Goal: Task Accomplishment & Management: Use online tool/utility

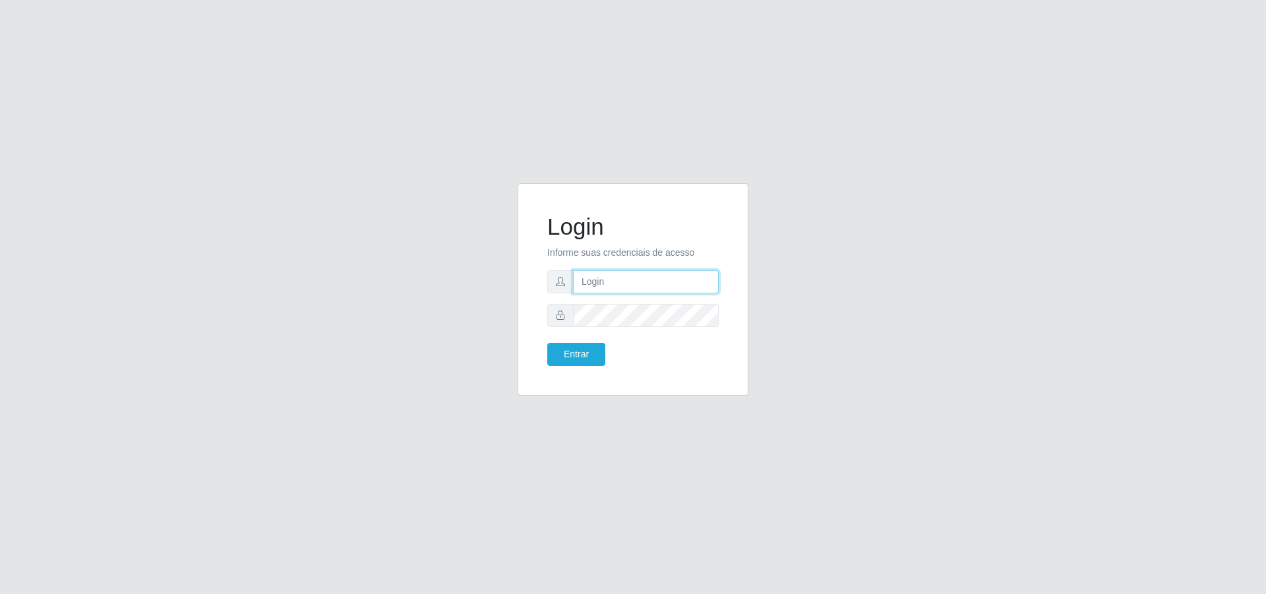
click at [607, 276] on input "text" at bounding box center [646, 281] width 146 height 23
click at [547, 343] on button "Entrar" at bounding box center [576, 354] width 58 height 23
click at [576, 358] on button "Entrar" at bounding box center [576, 354] width 58 height 23
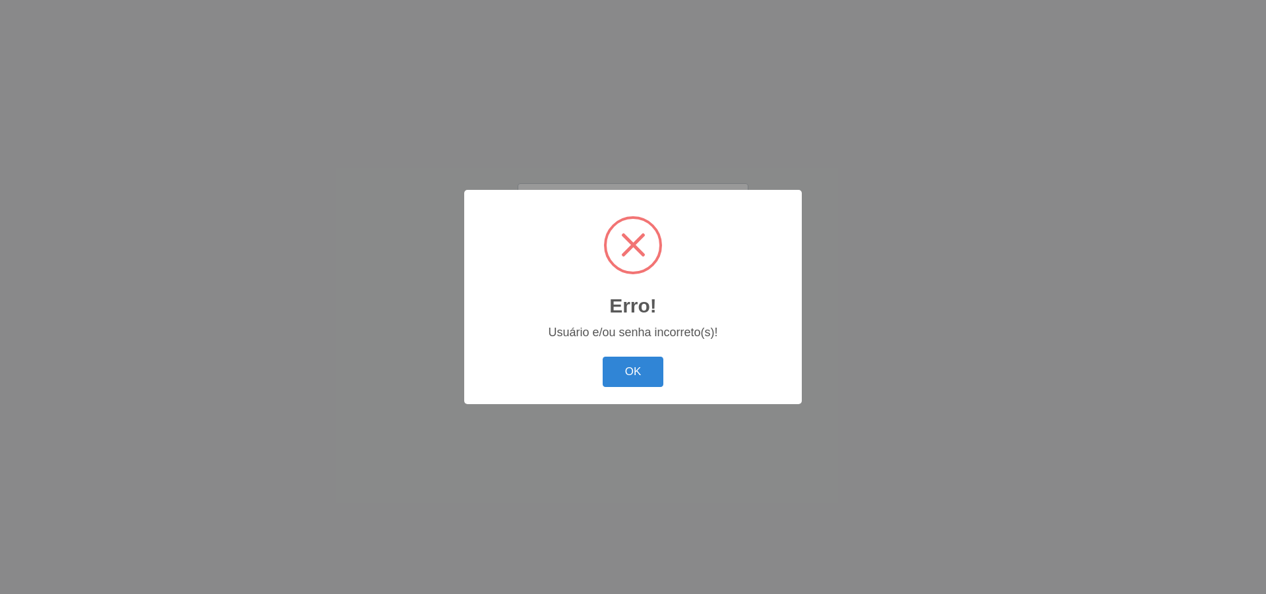
click at [634, 367] on button "OK" at bounding box center [633, 372] width 61 height 31
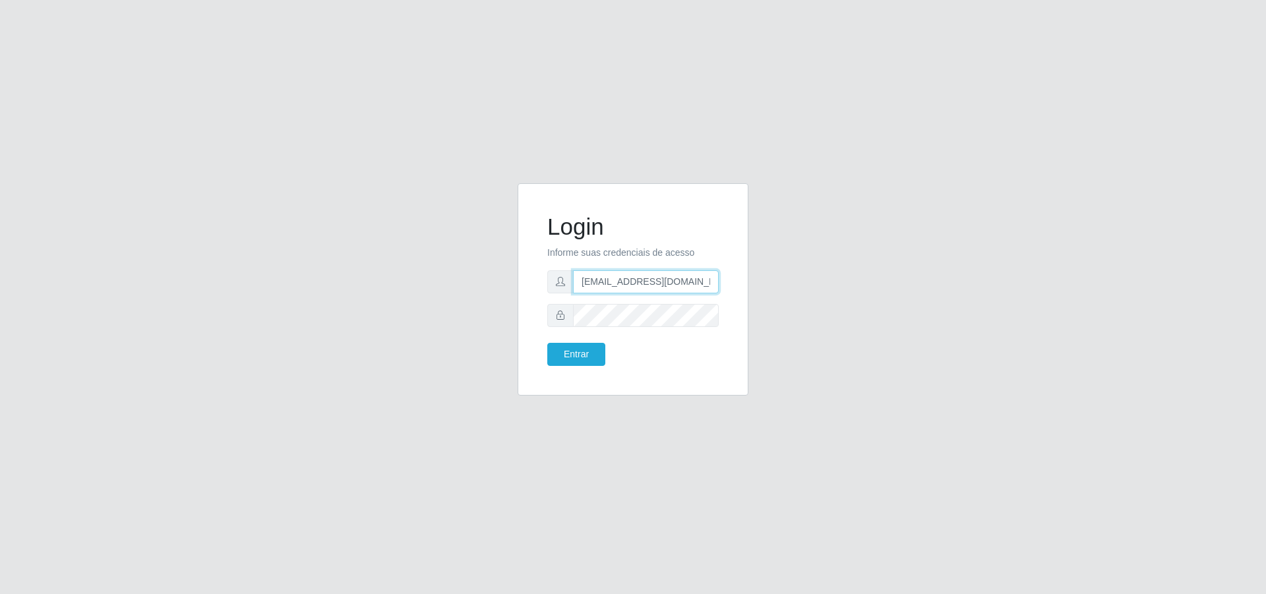
drag, startPoint x: 698, startPoint y: 282, endPoint x: 592, endPoint y: 285, distance: 105.5
click at [592, 285] on input "[EMAIL_ADDRESS][DOMAIN_NAME]" at bounding box center [646, 281] width 146 height 23
click at [712, 285] on input "[EMAIL_ADDRESS][DOMAIN_NAME]" at bounding box center [646, 281] width 146 height 23
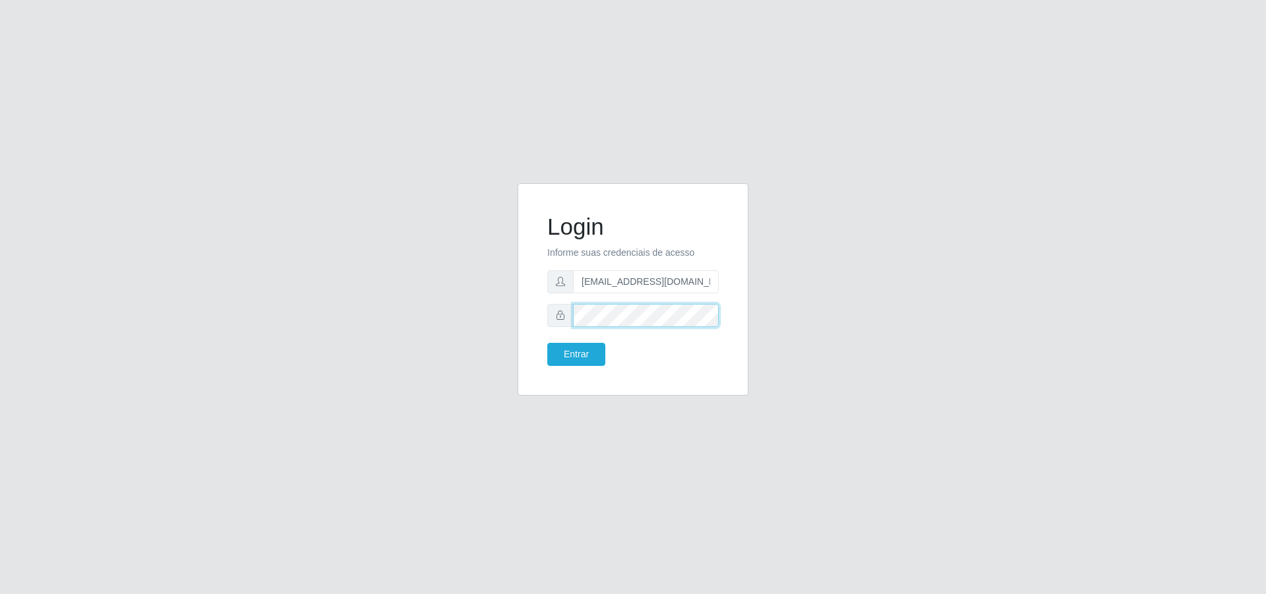
click at [491, 309] on div "Login Informe suas credenciais de acesso [PERSON_NAME][EMAIL_ADDRESS][DOMAIN_NA…" at bounding box center [633, 297] width 752 height 228
click at [547, 343] on button "Entrar" at bounding box center [576, 354] width 58 height 23
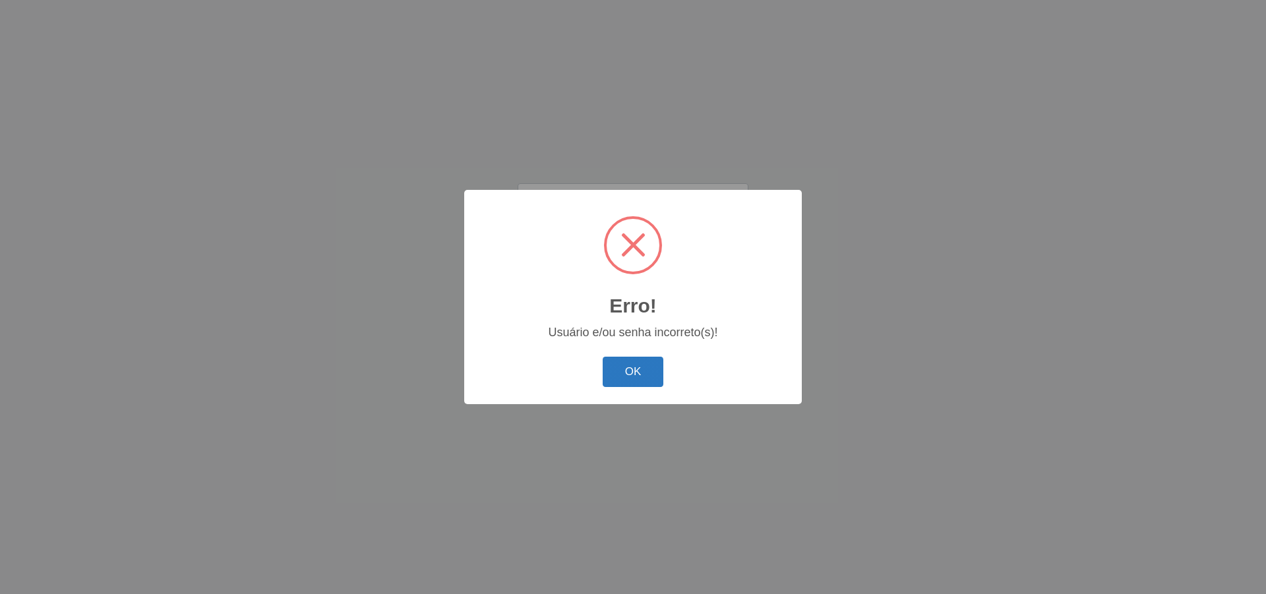
click at [653, 367] on button "OK" at bounding box center [633, 372] width 61 height 31
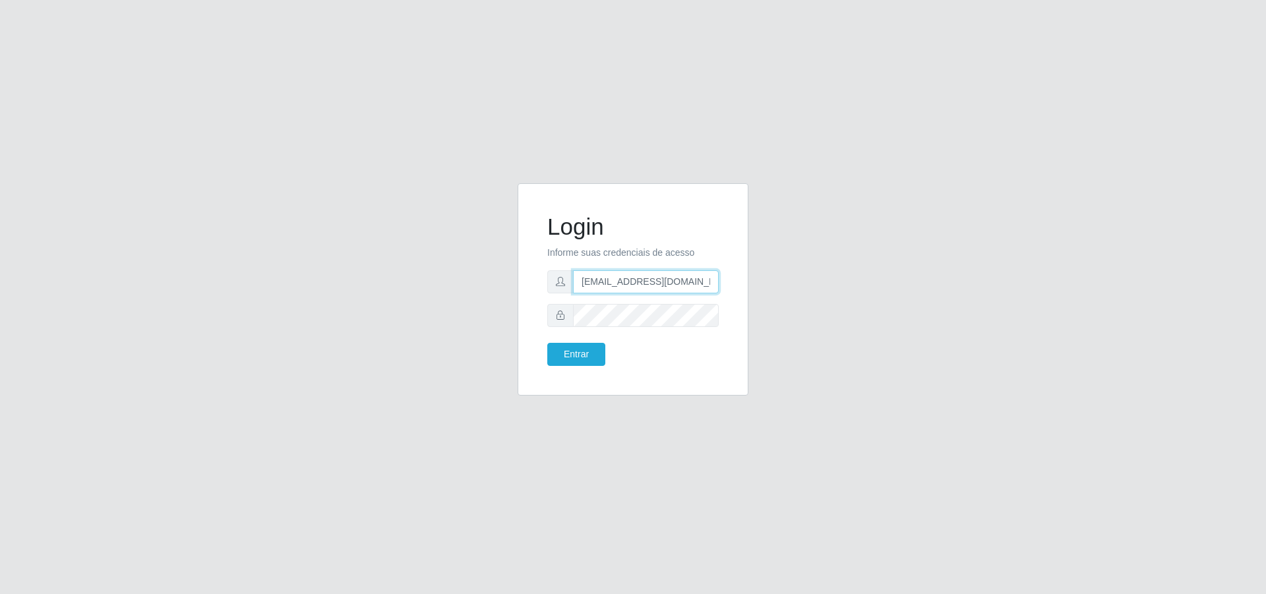
drag, startPoint x: 686, startPoint y: 282, endPoint x: 655, endPoint y: 286, distance: 31.3
click at [629, 288] on input "[EMAIL_ADDRESS][DOMAIN_NAME]" at bounding box center [646, 281] width 146 height 23
click at [708, 282] on input "[EMAIL_ADDRESS][DOMAIN_NAME]" at bounding box center [646, 281] width 146 height 23
drag, startPoint x: 713, startPoint y: 282, endPoint x: 682, endPoint y: 284, distance: 31.1
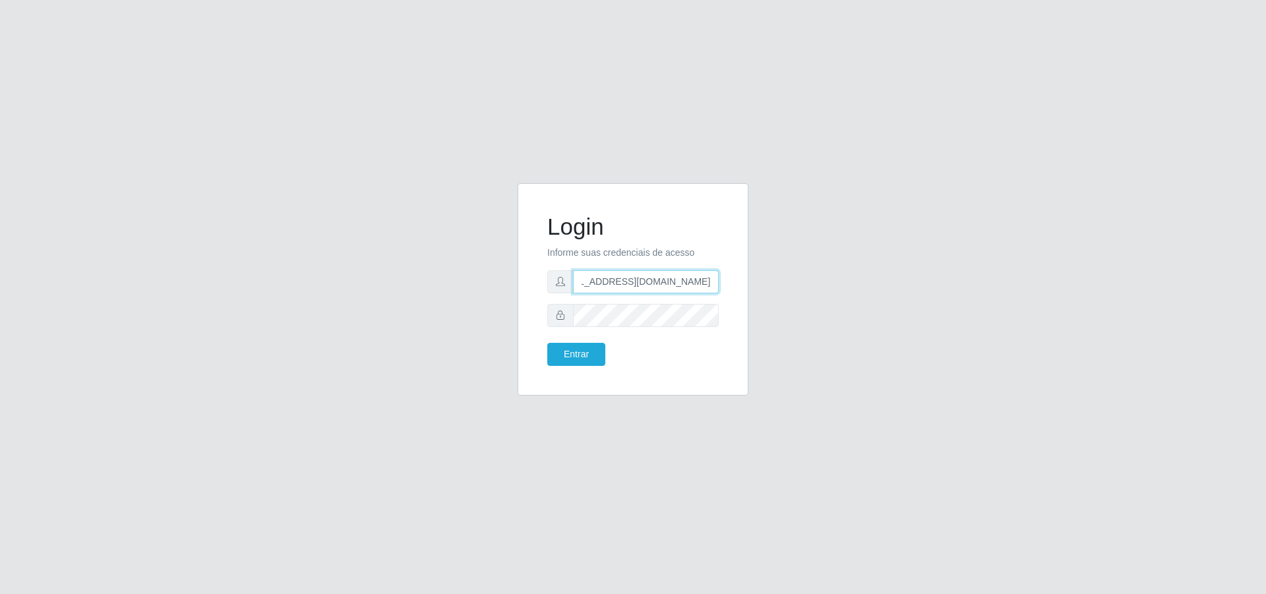
click at [682, 284] on input "[EMAIL_ADDRESS][DOMAIN_NAME]" at bounding box center [646, 281] width 146 height 23
click at [642, 282] on input "[EMAIL_ADDRESS][DOMAIN_NAME]" at bounding box center [646, 281] width 146 height 23
click at [710, 285] on input "[EMAIL_ADDRESS][DOMAIN_NAME]" at bounding box center [646, 281] width 146 height 23
type input "[EMAIL_ADDRESS][DOMAIN_NAME]"
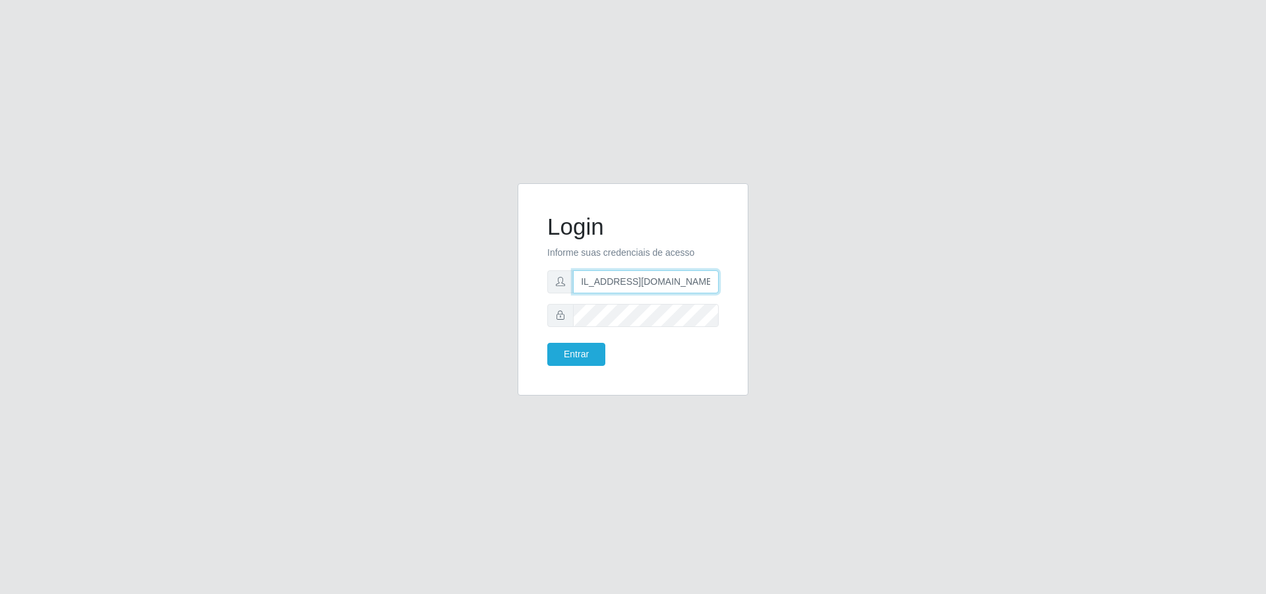
click at [547, 343] on button "Entrar" at bounding box center [576, 354] width 58 height 23
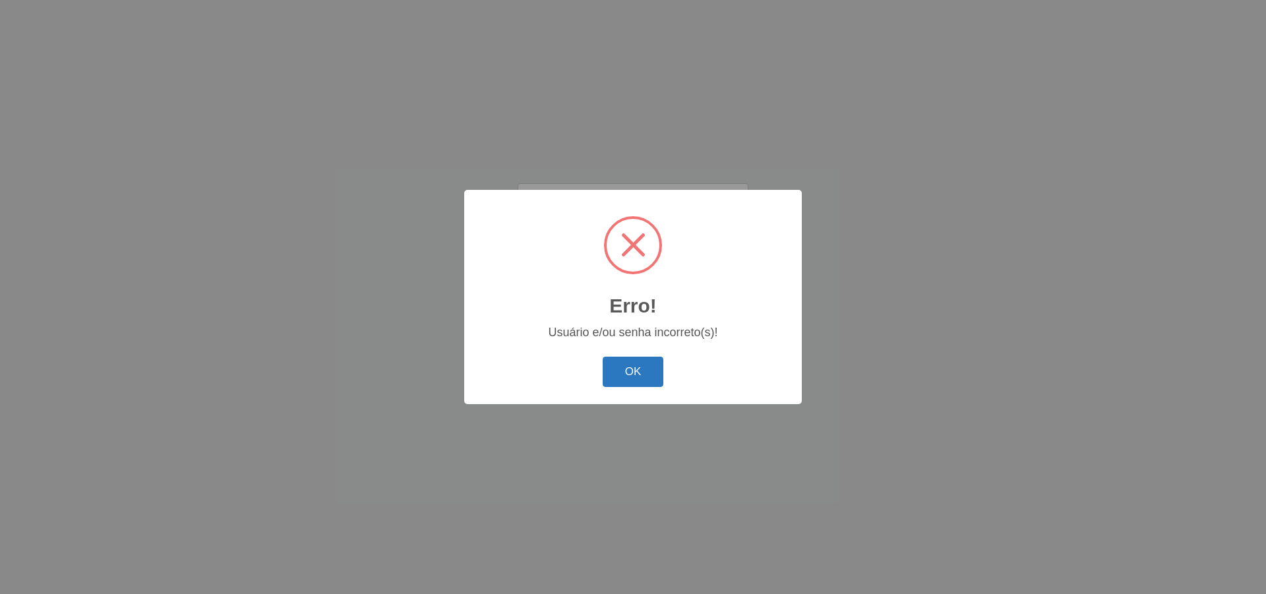
click at [637, 367] on button "OK" at bounding box center [633, 372] width 61 height 31
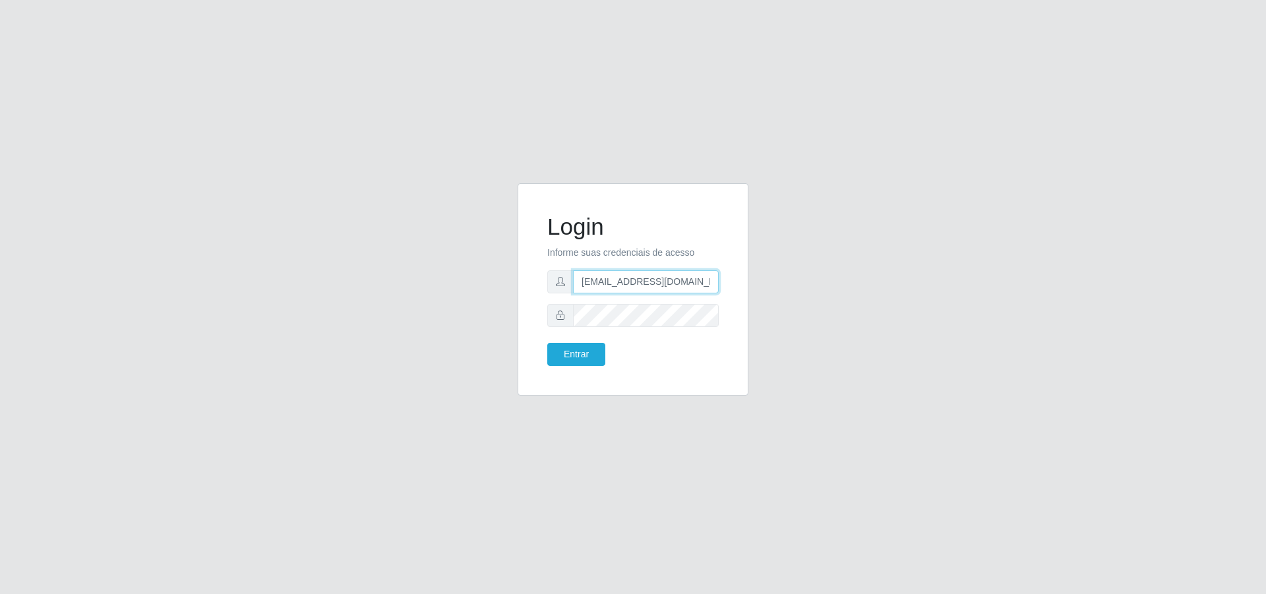
drag, startPoint x: 711, startPoint y: 289, endPoint x: 330, endPoint y: 293, distance: 381.8
click at [330, 293] on div "Login Informe suas credenciais de acesso [PERSON_NAME][EMAIL_ADDRESS][DOMAIN_NA…" at bounding box center [633, 297] width 752 height 228
drag, startPoint x: 611, startPoint y: 303, endPoint x: 611, endPoint y: 273, distance: 29.7
click at [611, 297] on form "Login Informe suas credenciais de acesso Entrar" at bounding box center [632, 289] width 171 height 153
drag, startPoint x: 713, startPoint y: 285, endPoint x: 375, endPoint y: 270, distance: 338.6
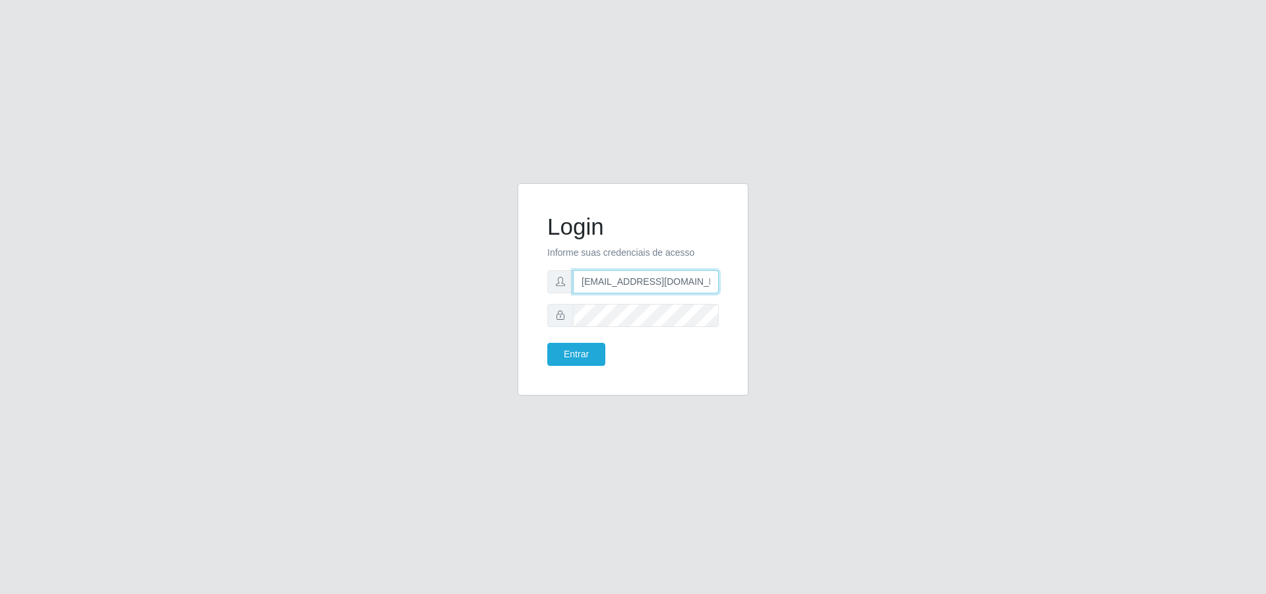
click at [376, 270] on div "Login Informe suas credenciais de acesso [PERSON_NAME][EMAIL_ADDRESS][DOMAIN_NA…" at bounding box center [633, 297] width 752 height 228
type input ".com"
drag, startPoint x: 675, startPoint y: 287, endPoint x: 237, endPoint y: 280, distance: 437.2
click at [241, 283] on div "Login Informe suas credenciais de acesso .com Entrar" at bounding box center [633, 297] width 1266 height 594
type input "[EMAIL_ADDRESS][DOMAIN_NAME]"
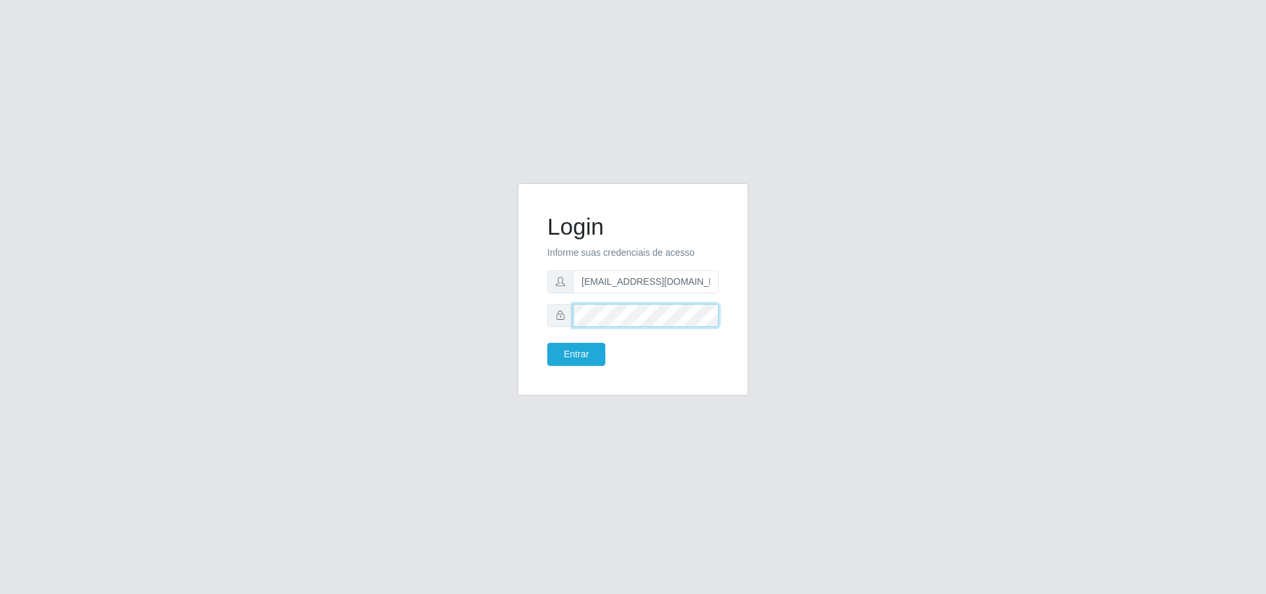
click at [546, 315] on div "Login Informe suas credenciais de acesso [PERSON_NAME][EMAIL_ADDRESS][DOMAIN_NA…" at bounding box center [633, 289] width 198 height 179
click at [547, 343] on button "Entrar" at bounding box center [576, 354] width 58 height 23
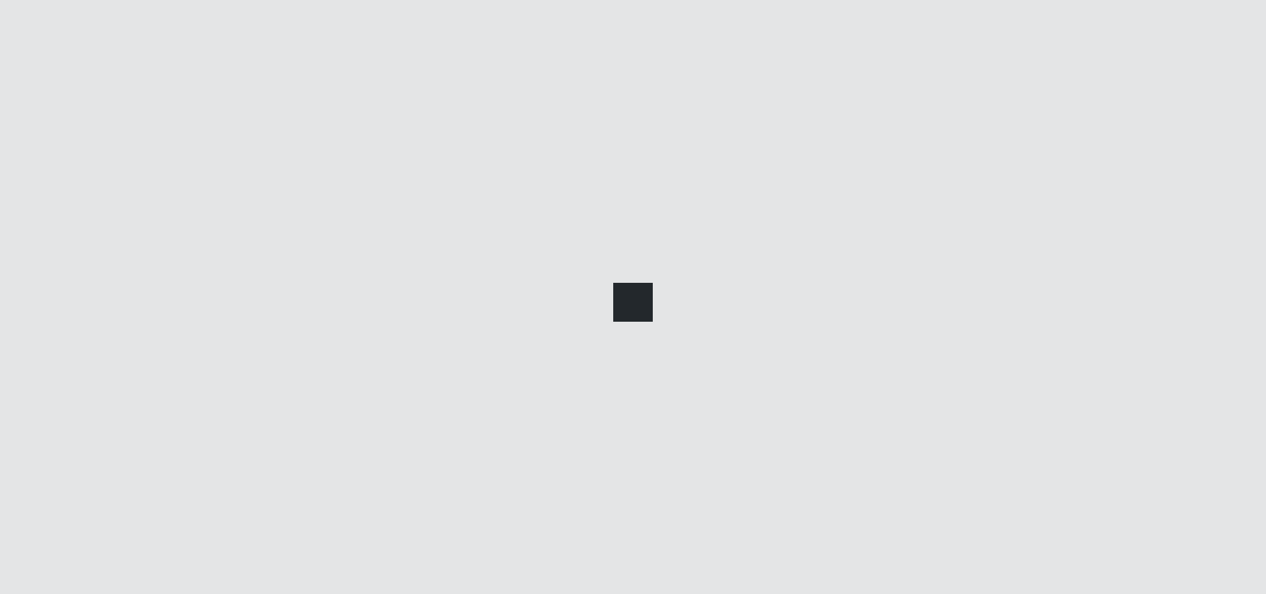
click at [584, 351] on div at bounding box center [633, 297] width 1266 height 594
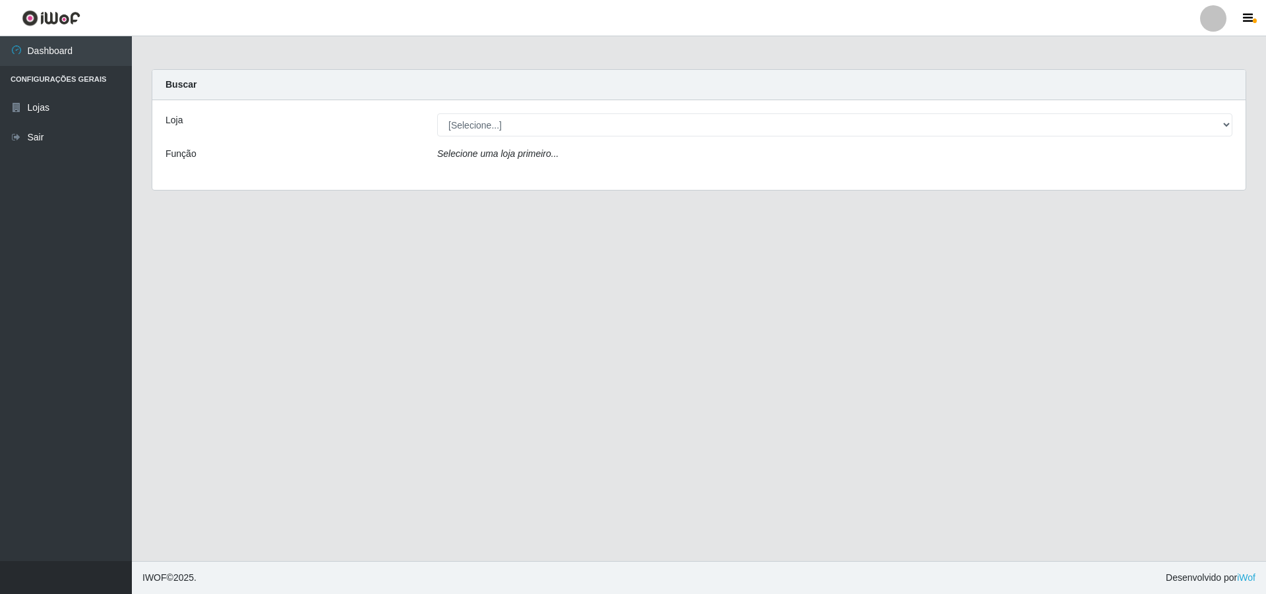
click at [1223, 112] on div "Loja [Selecione...] Extrabom - Loja 01 Centro de Distribuição Função Selecione …" at bounding box center [698, 145] width 1093 height 90
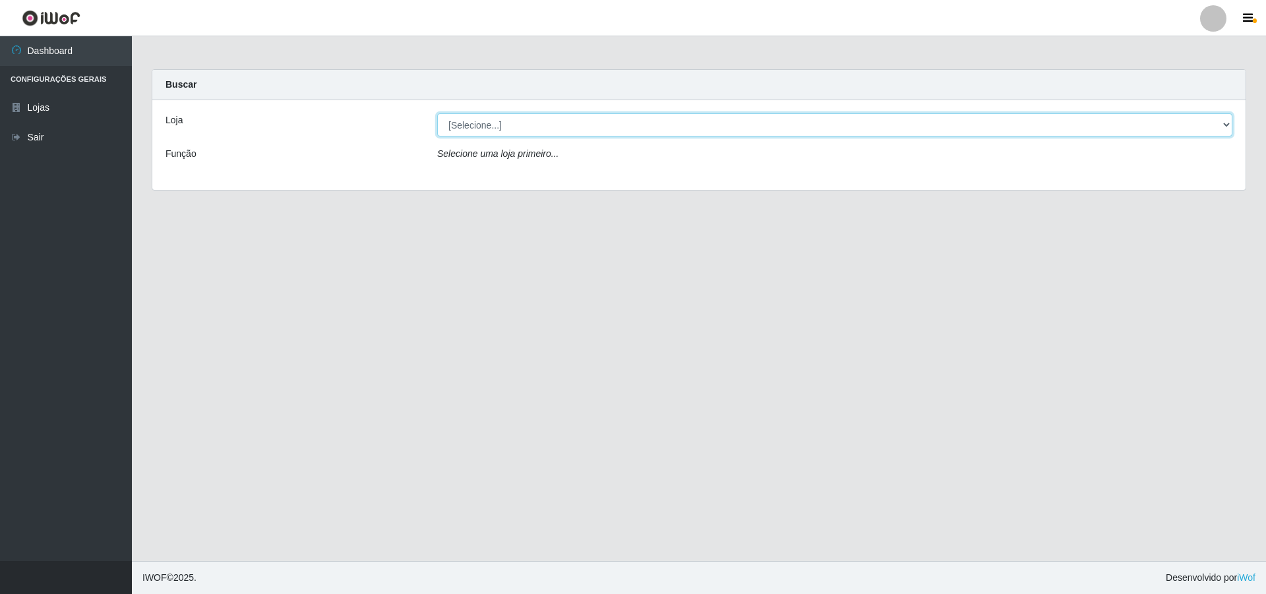
click at [1226, 128] on select "[Selecione...] Extrabom - Loja 01 Centro de Distribuição" at bounding box center [834, 124] width 795 height 23
select select "435"
click at [437, 113] on select "[Selecione...] Extrabom - Loja 01 Centro de Distribuição" at bounding box center [834, 124] width 795 height 23
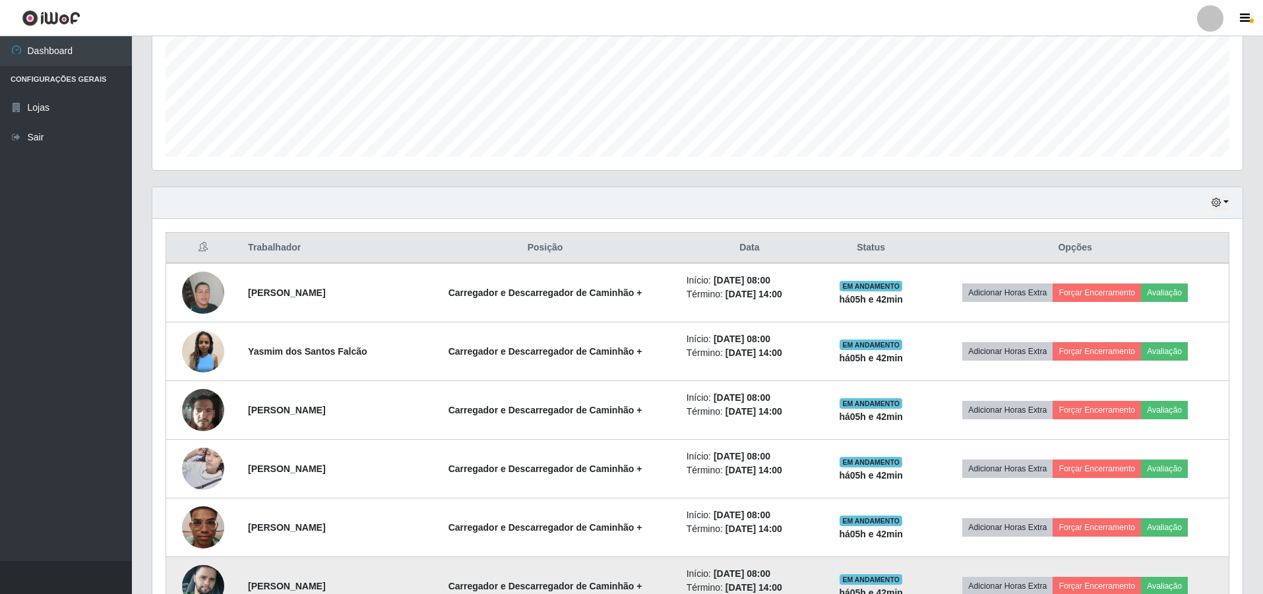
scroll to position [502, 0]
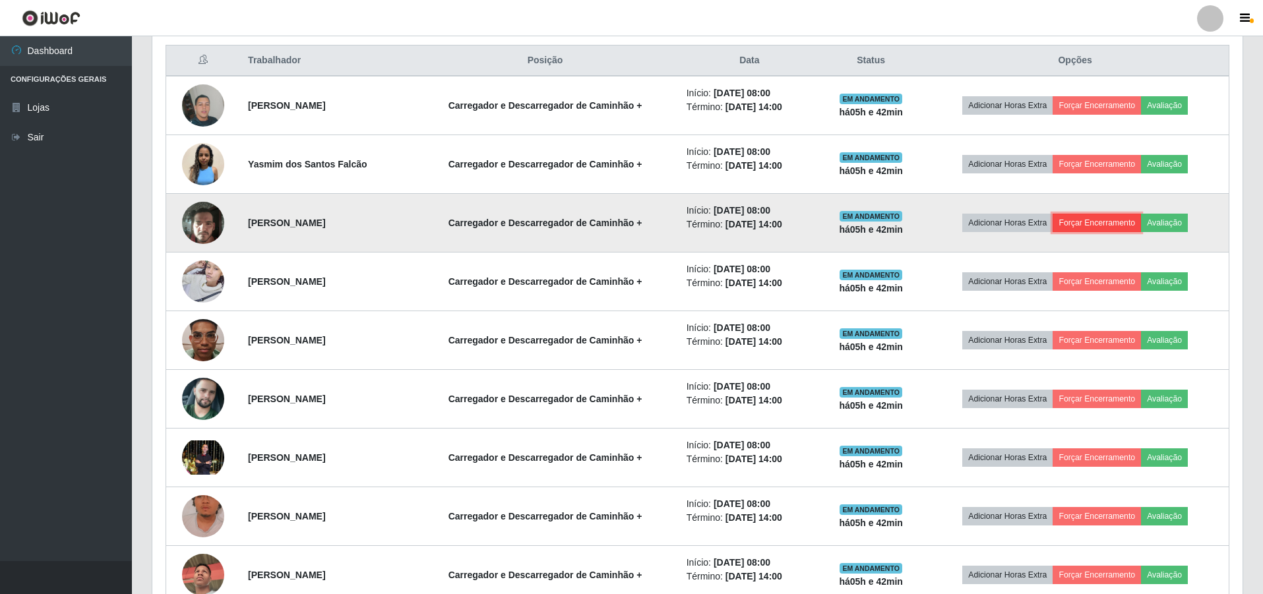
click at [1111, 222] on button "Forçar Encerramento" at bounding box center [1096, 223] width 88 height 18
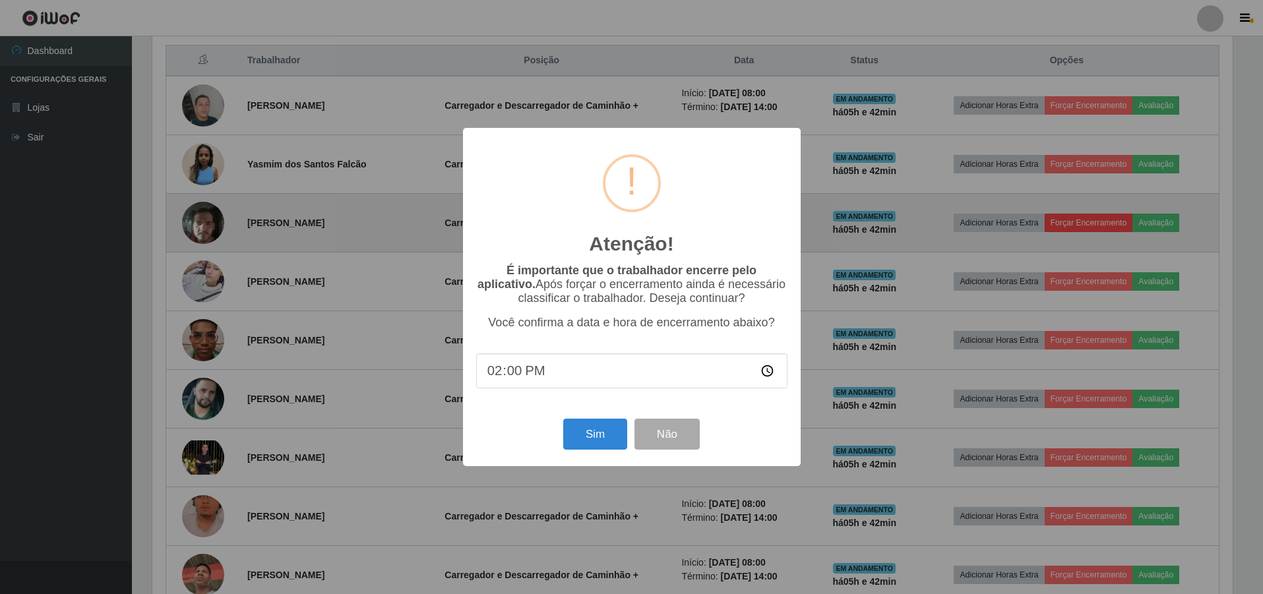
scroll to position [274, 1083]
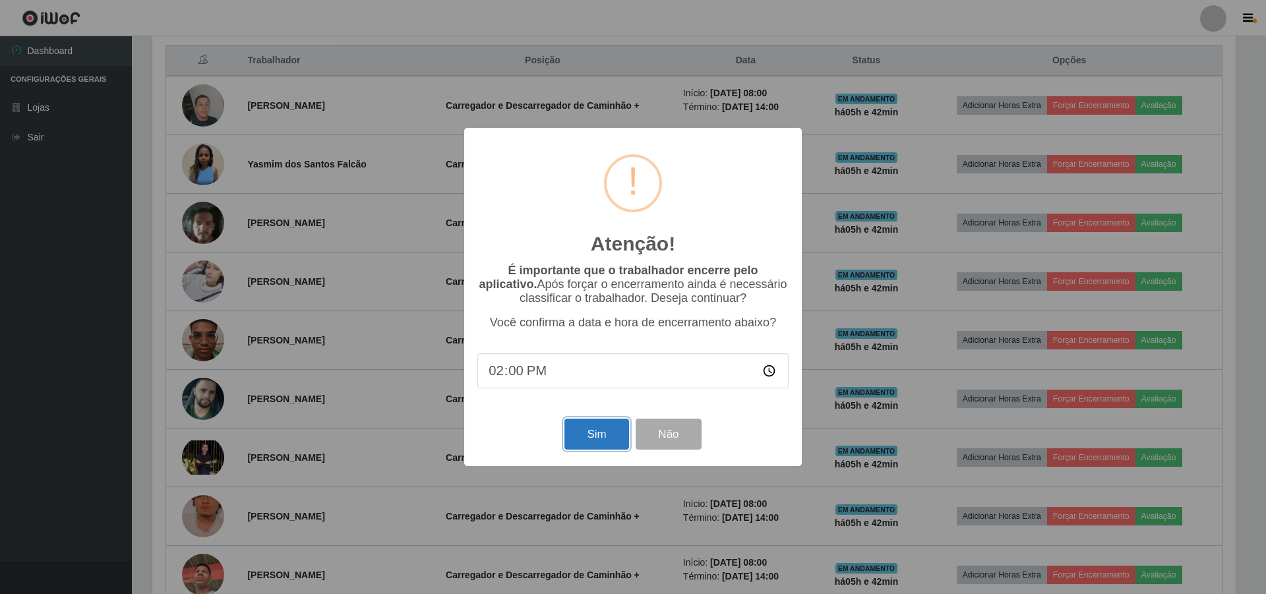
click at [591, 439] on button "Sim" at bounding box center [596, 434] width 64 height 31
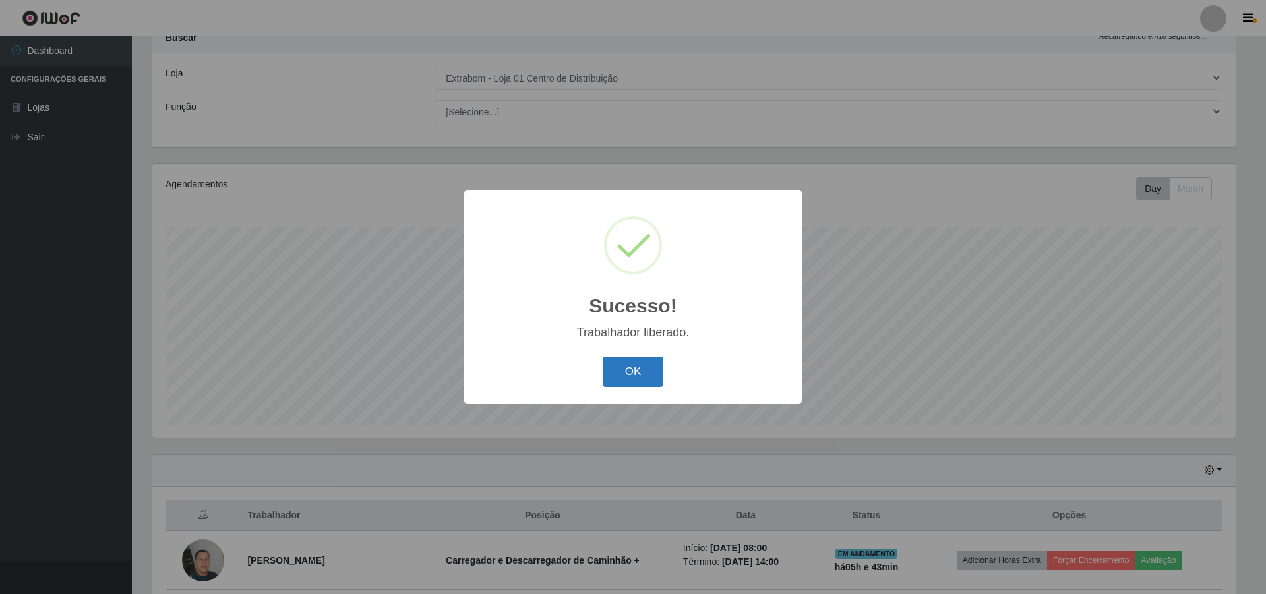
click at [653, 372] on button "OK" at bounding box center [633, 372] width 61 height 31
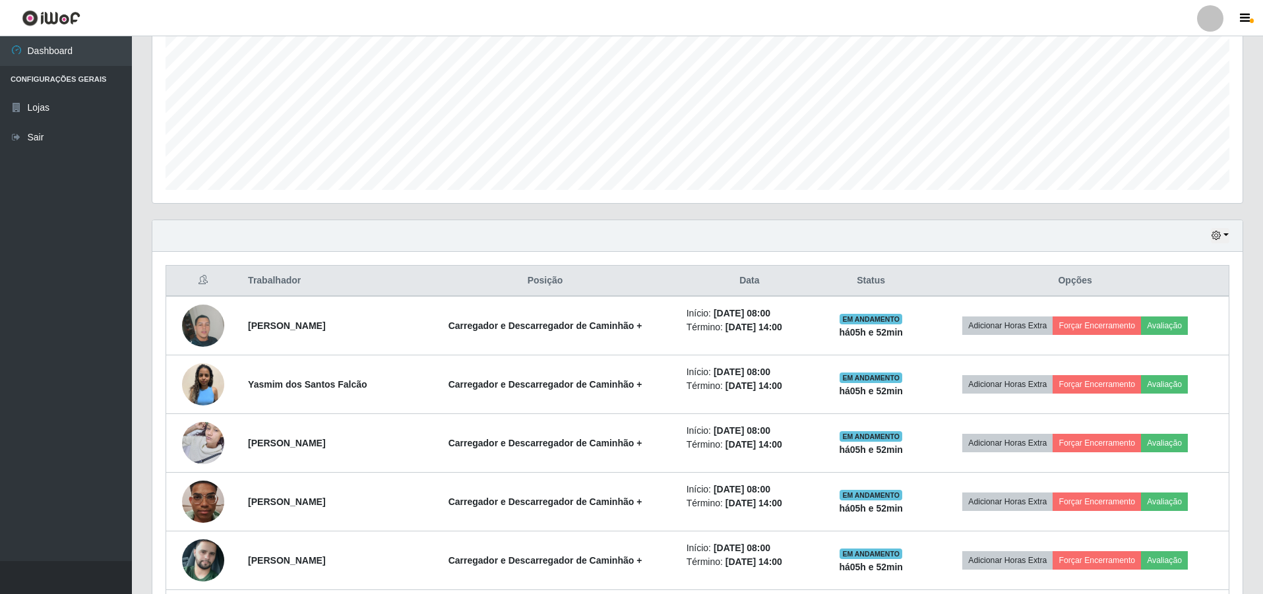
scroll to position [311, 0]
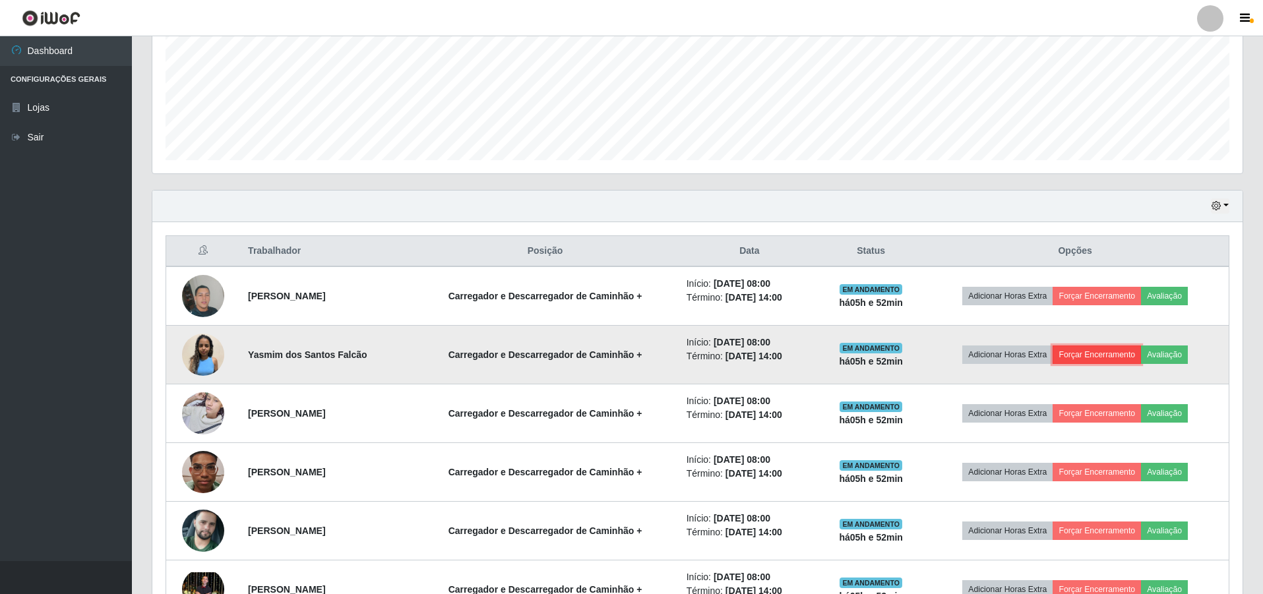
click at [1112, 355] on button "Forçar Encerramento" at bounding box center [1096, 355] width 88 height 18
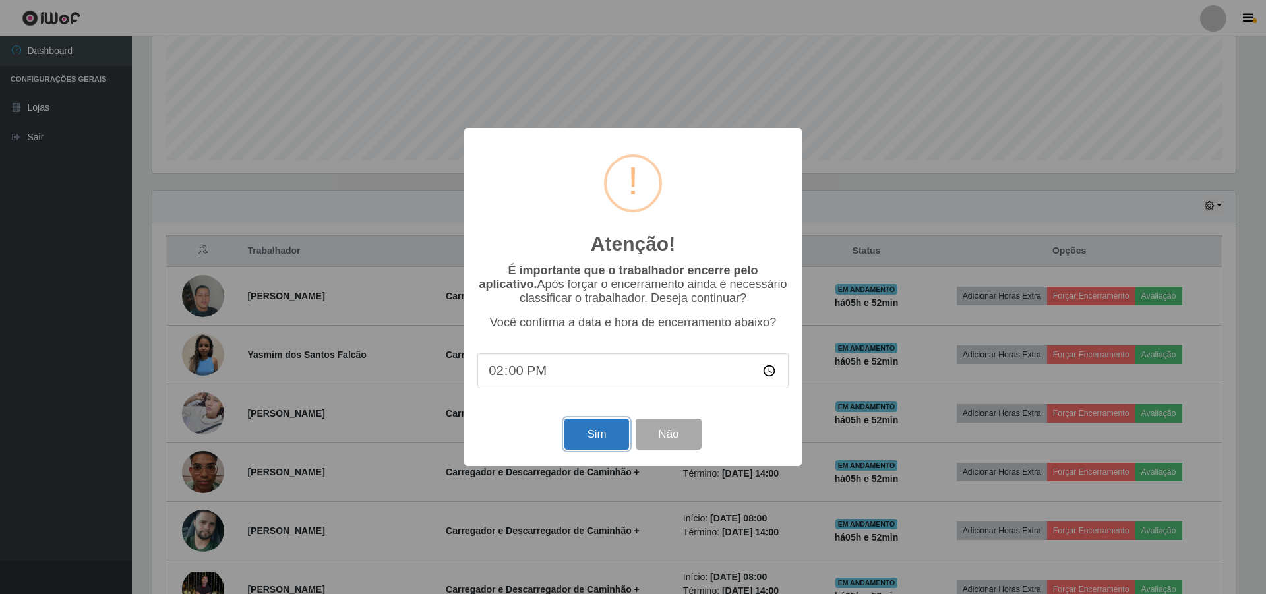
click at [581, 435] on button "Sim" at bounding box center [596, 434] width 64 height 31
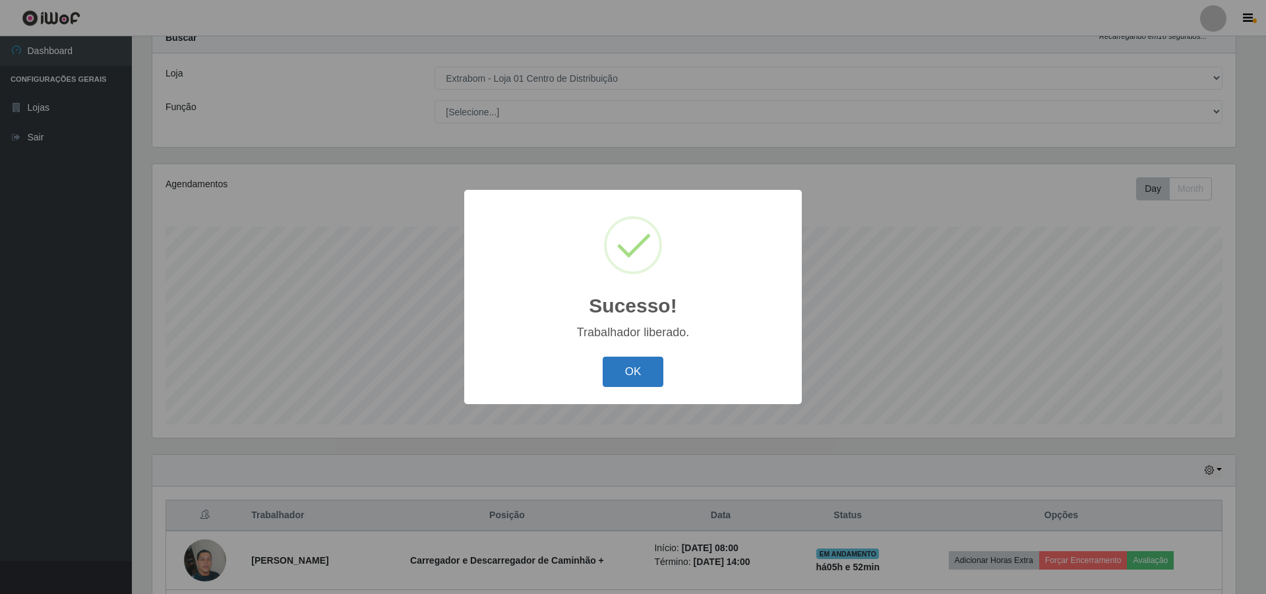
click at [637, 371] on button "OK" at bounding box center [633, 372] width 61 height 31
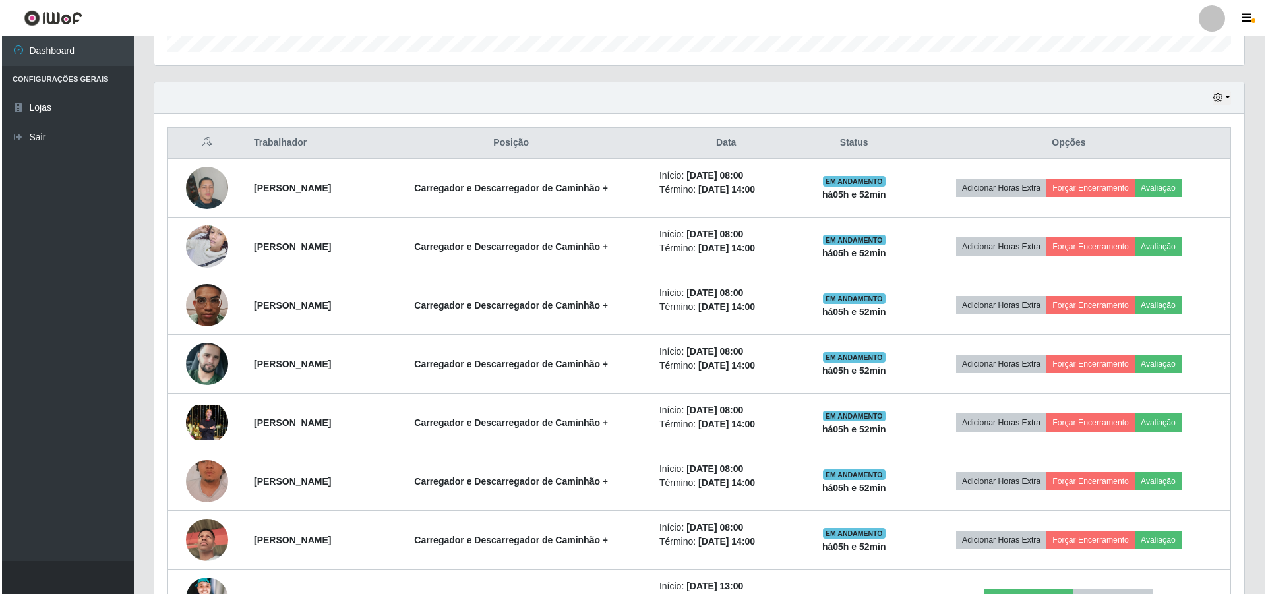
scroll to position [508, 0]
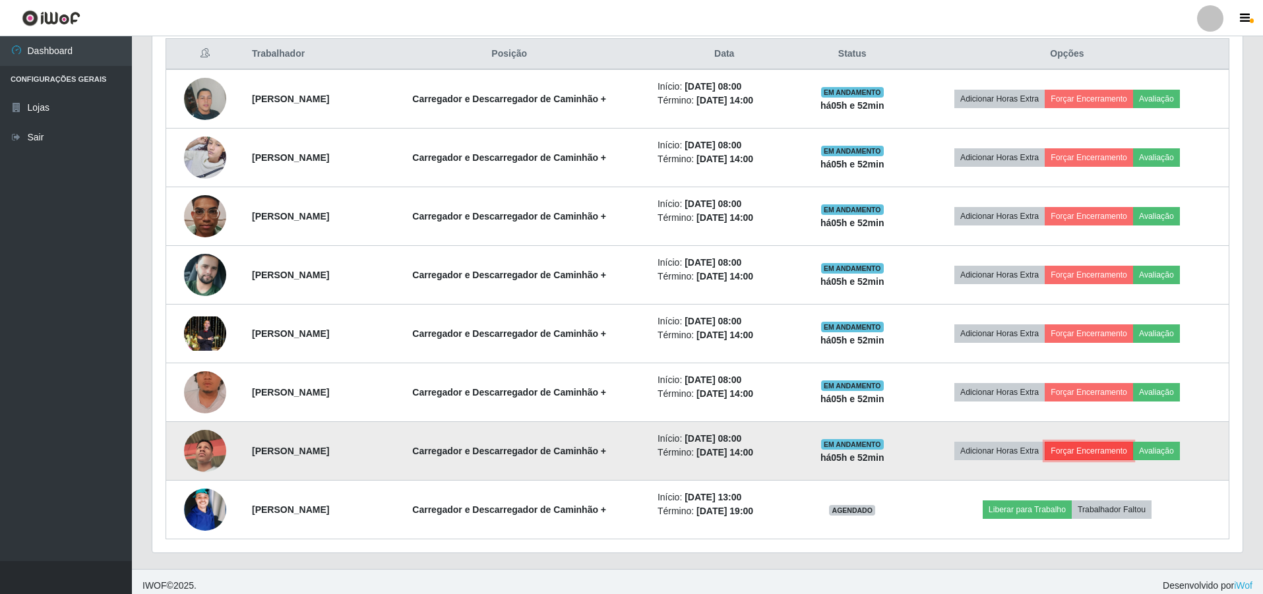
click at [1107, 449] on button "Forçar Encerramento" at bounding box center [1088, 451] width 88 height 18
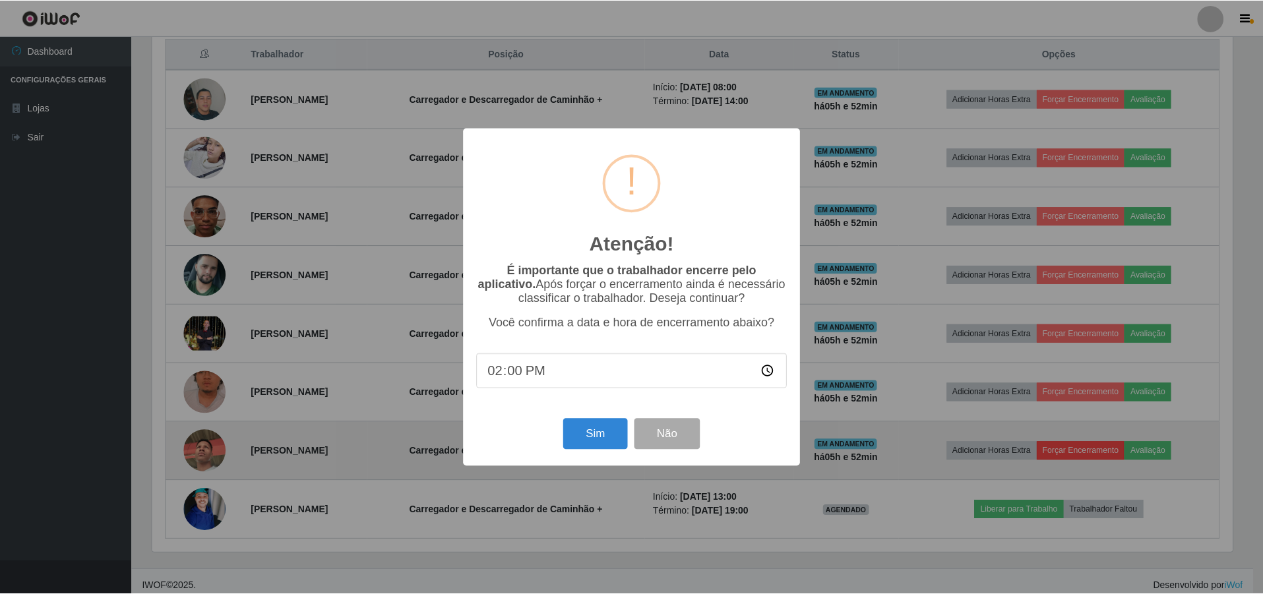
scroll to position [274, 1083]
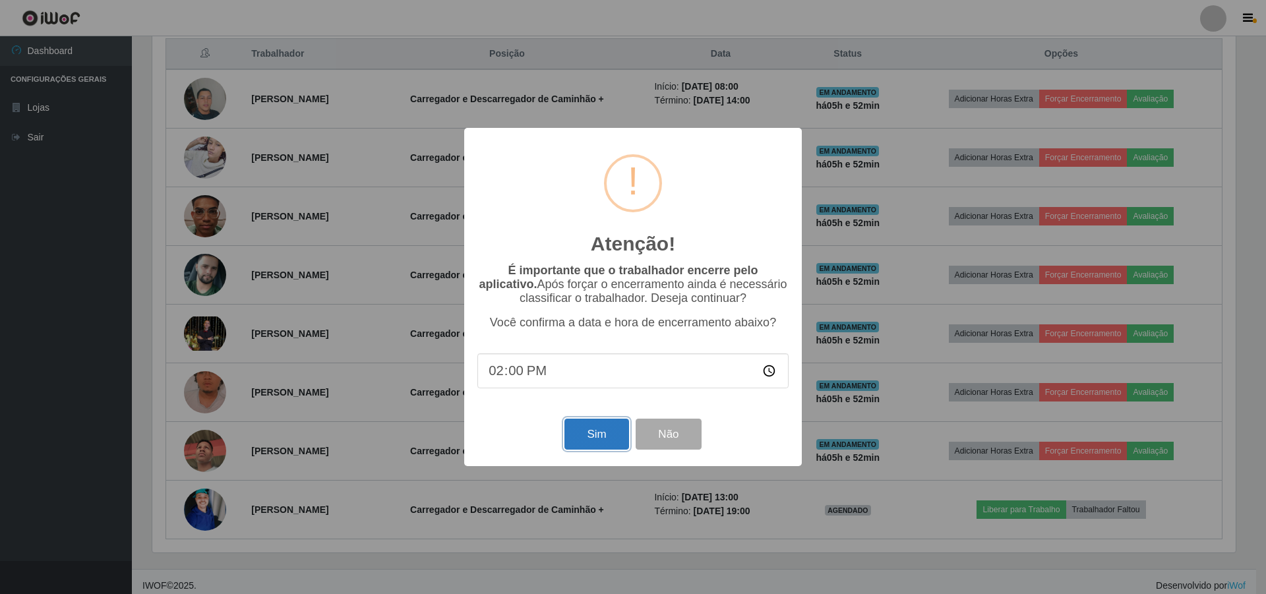
click at [607, 438] on button "Sim" at bounding box center [596, 434] width 64 height 31
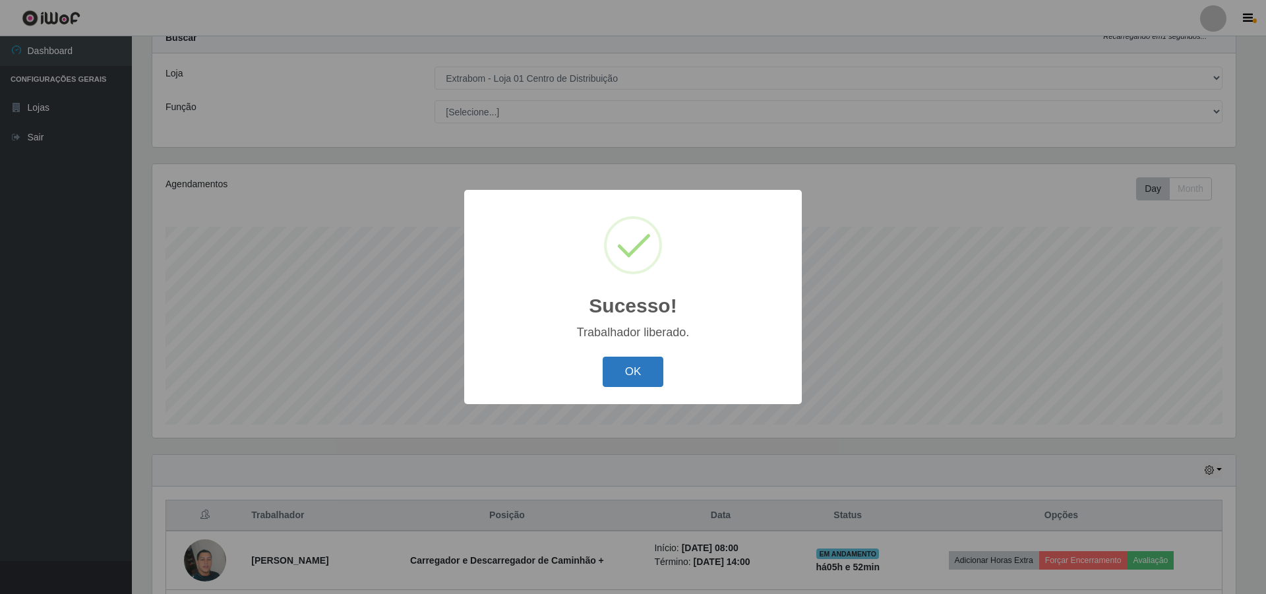
click at [630, 369] on button "OK" at bounding box center [633, 372] width 61 height 31
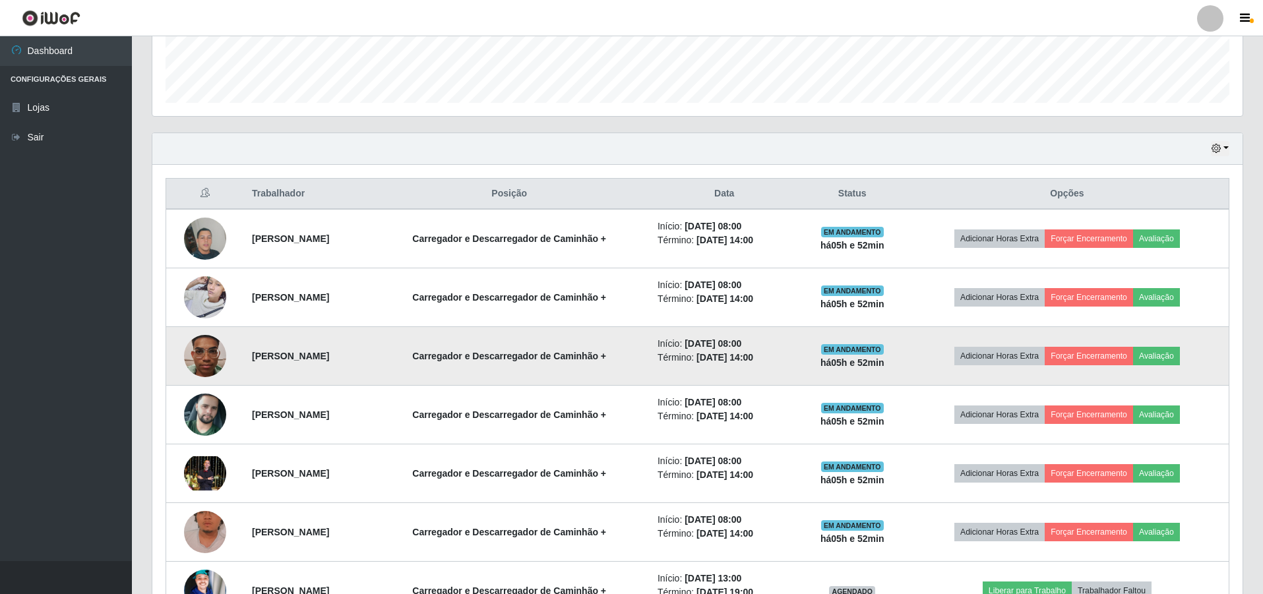
scroll to position [392, 0]
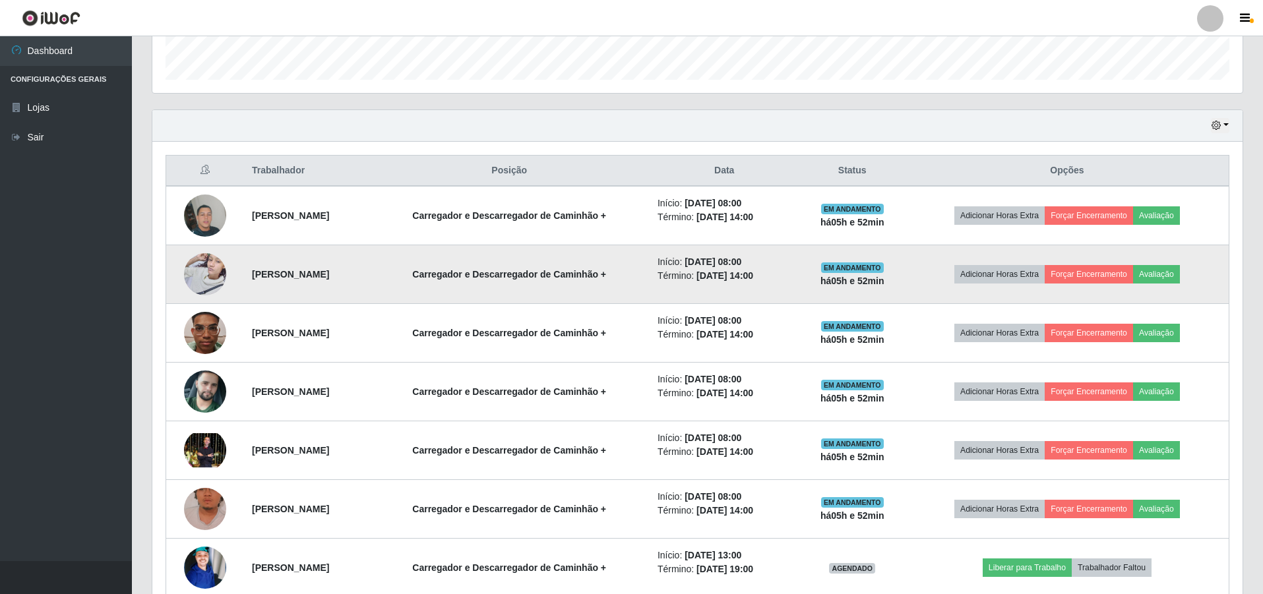
click at [329, 270] on strong "[PERSON_NAME]" at bounding box center [290, 274] width 77 height 11
click at [1174, 273] on button "Avaliação" at bounding box center [1156, 274] width 47 height 18
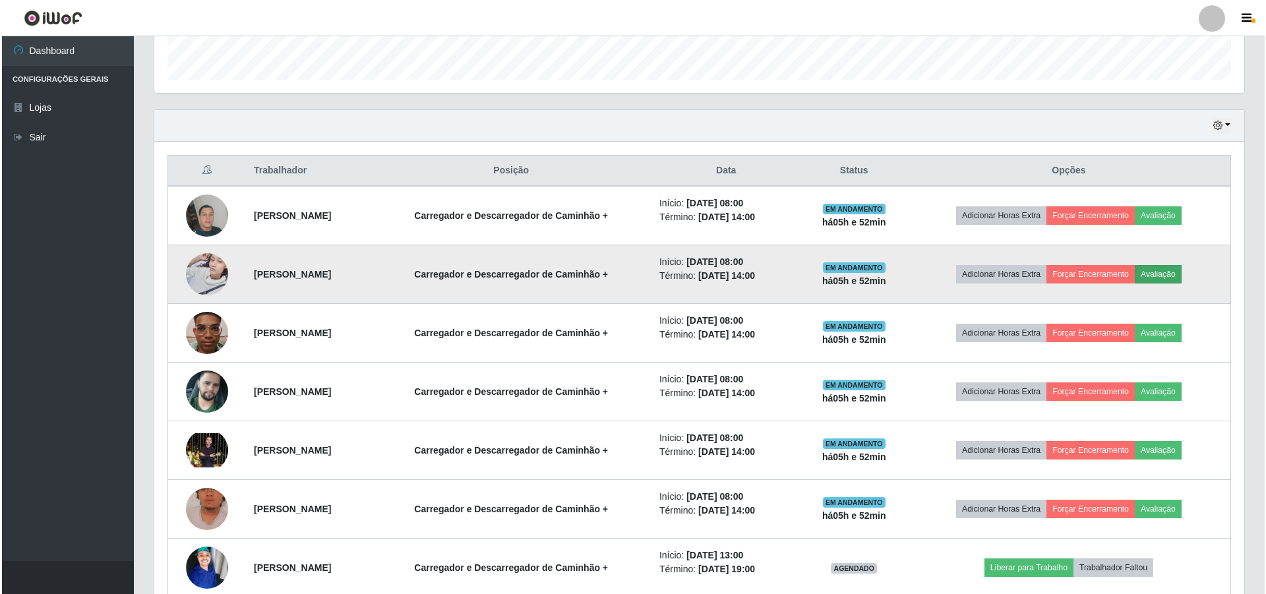
scroll to position [274, 1083]
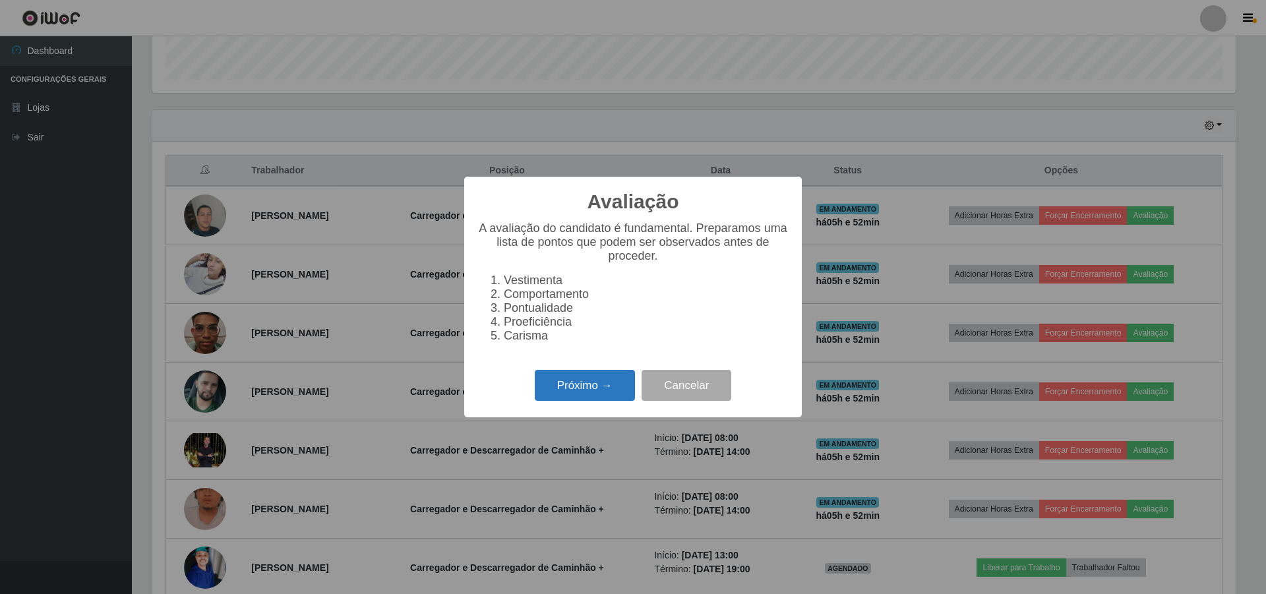
click at [599, 396] on button "Próximo →" at bounding box center [585, 385] width 100 height 31
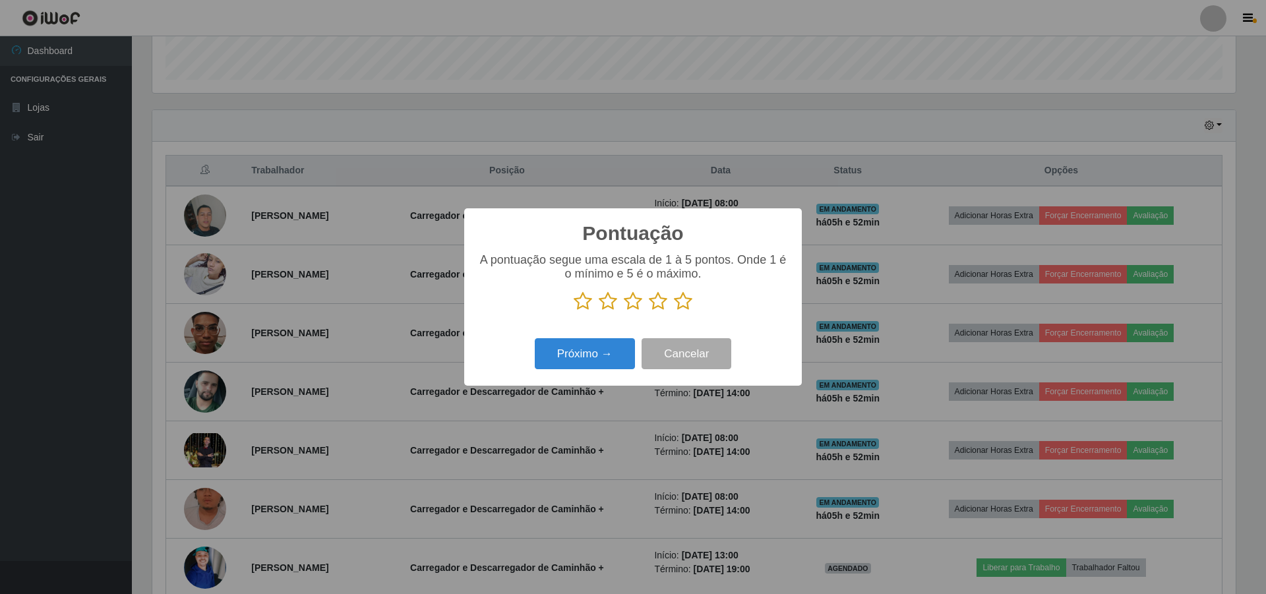
click at [605, 307] on icon at bounding box center [608, 301] width 18 height 20
click at [599, 311] on input "radio" at bounding box center [599, 311] width 0 height 0
click at [603, 352] on button "Próximo →" at bounding box center [585, 353] width 100 height 31
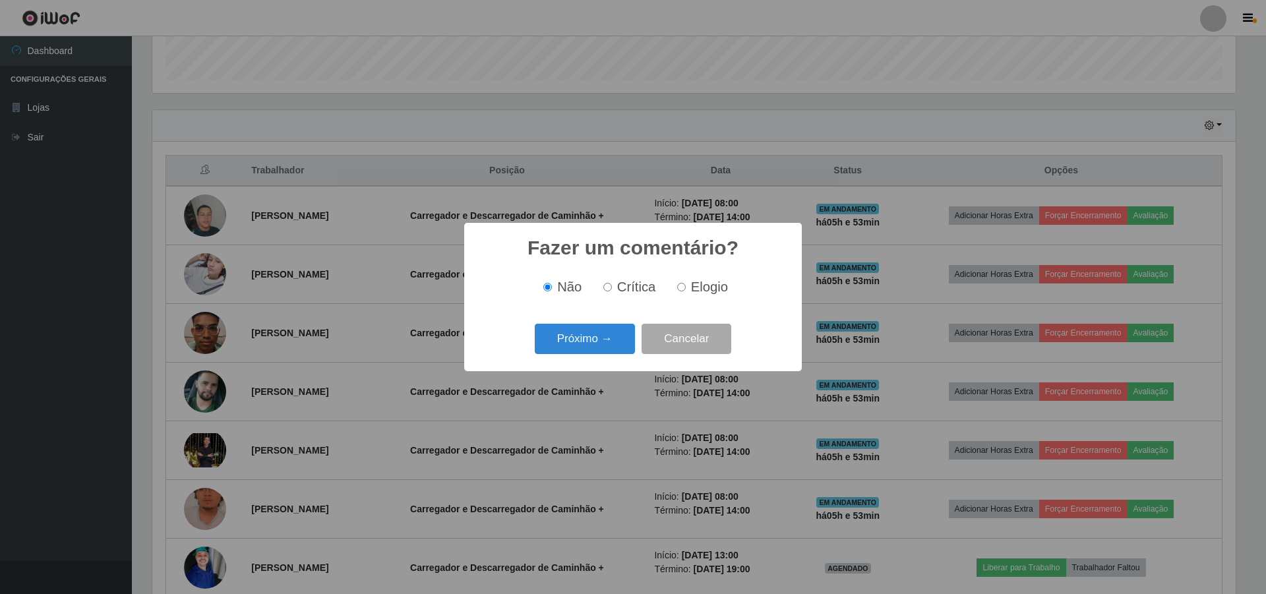
click at [634, 294] on span "Crítica" at bounding box center [636, 287] width 39 height 15
click at [612, 291] on input "Crítica" at bounding box center [607, 287] width 9 height 9
radio input "true"
click at [603, 334] on button "Próximo →" at bounding box center [585, 339] width 100 height 31
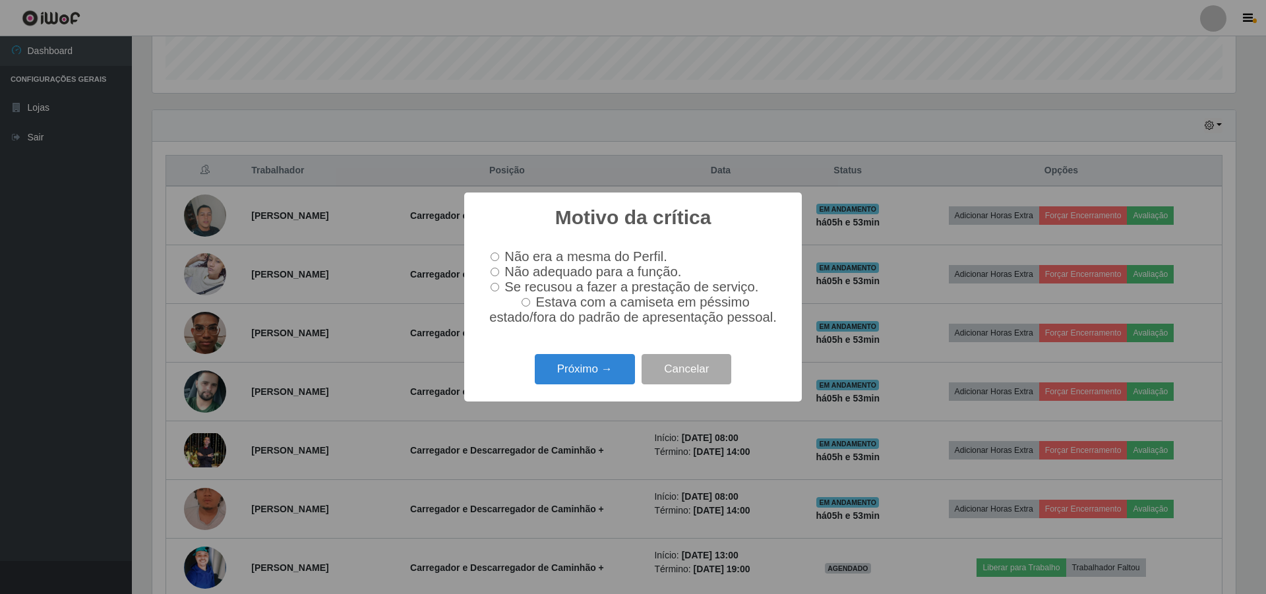
click at [502, 272] on label "Não adequado para a função." at bounding box center [583, 271] width 196 height 15
click at [499, 272] on input "Não adequado para a função." at bounding box center [495, 272] width 9 height 9
radio input "true"
click at [599, 364] on button "Próximo →" at bounding box center [585, 369] width 100 height 31
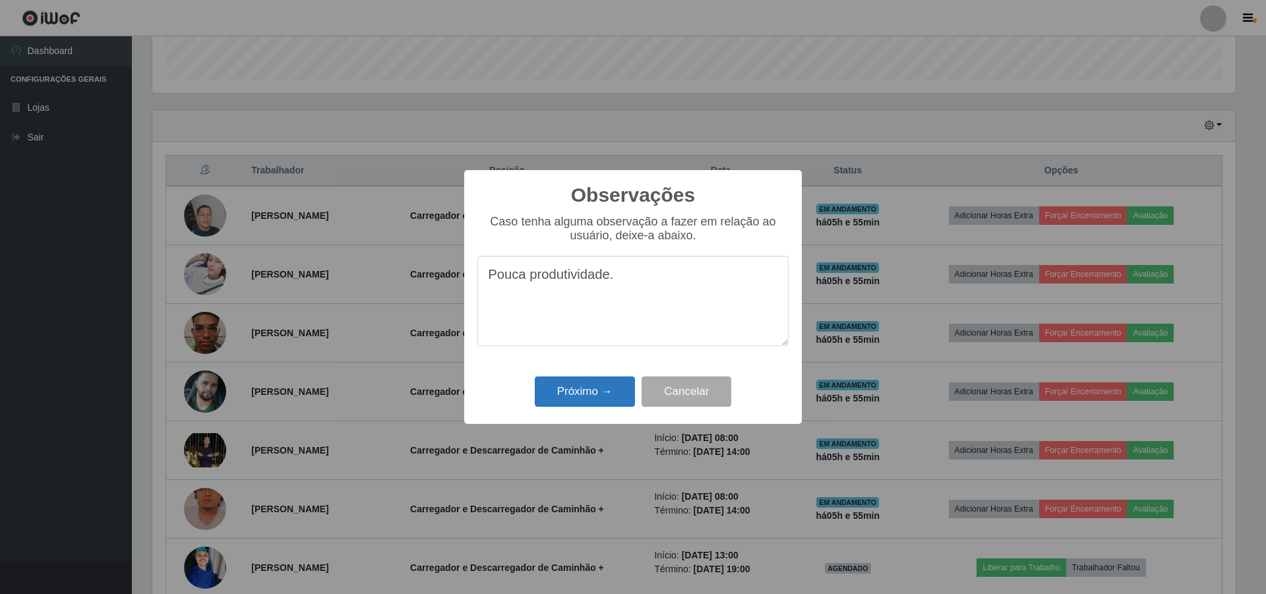
type textarea "Pouca produtividade."
click at [603, 392] on button "Próximo →" at bounding box center [585, 391] width 100 height 31
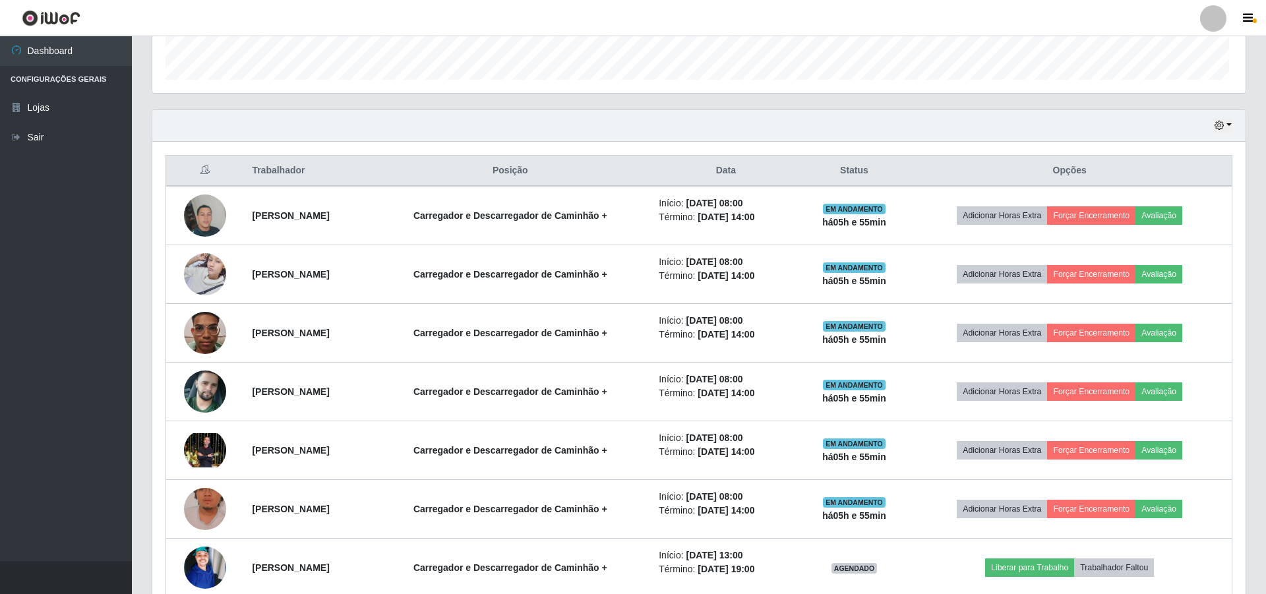
scroll to position [274, 1090]
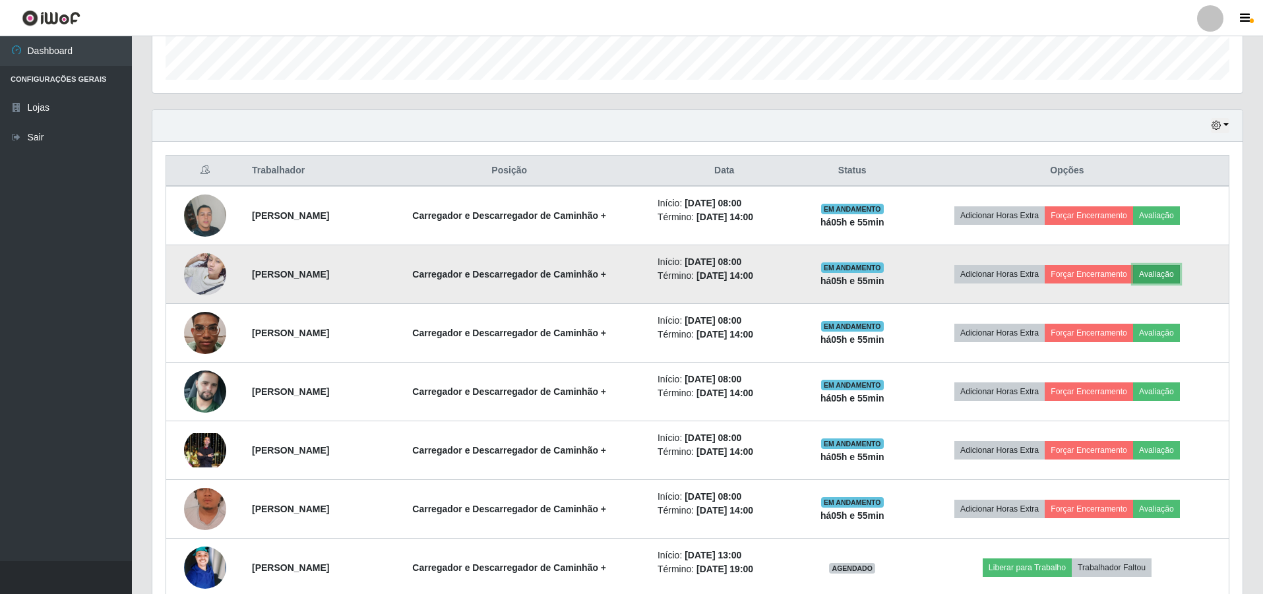
click at [1173, 272] on button "Avaliação" at bounding box center [1156, 274] width 47 height 18
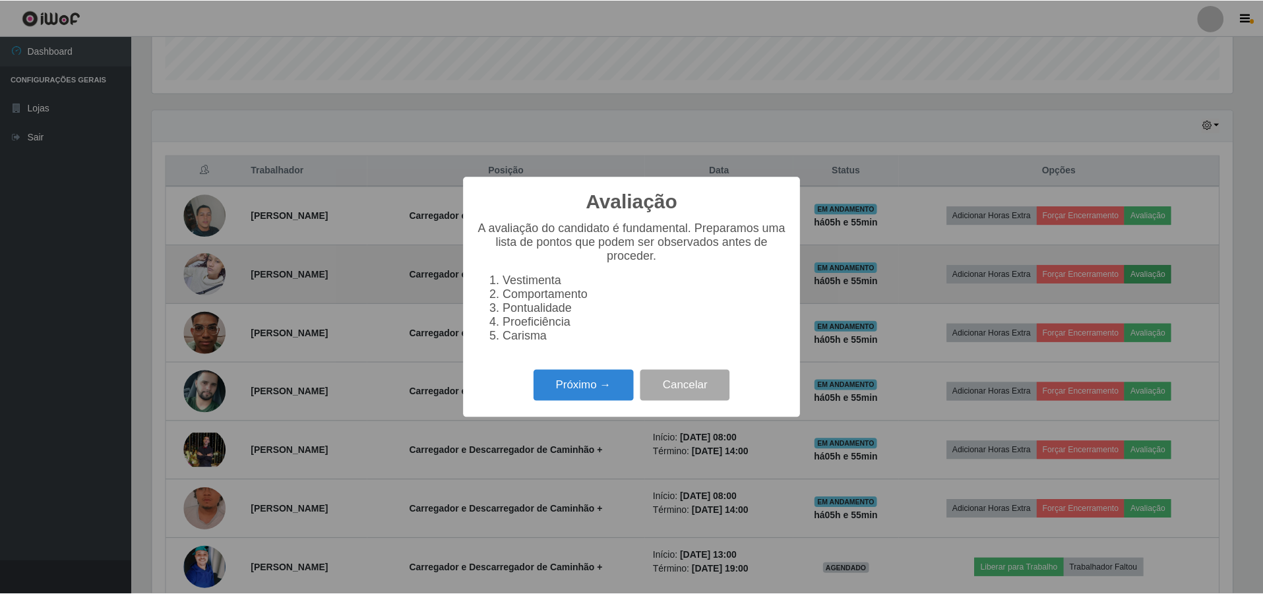
scroll to position [274, 1083]
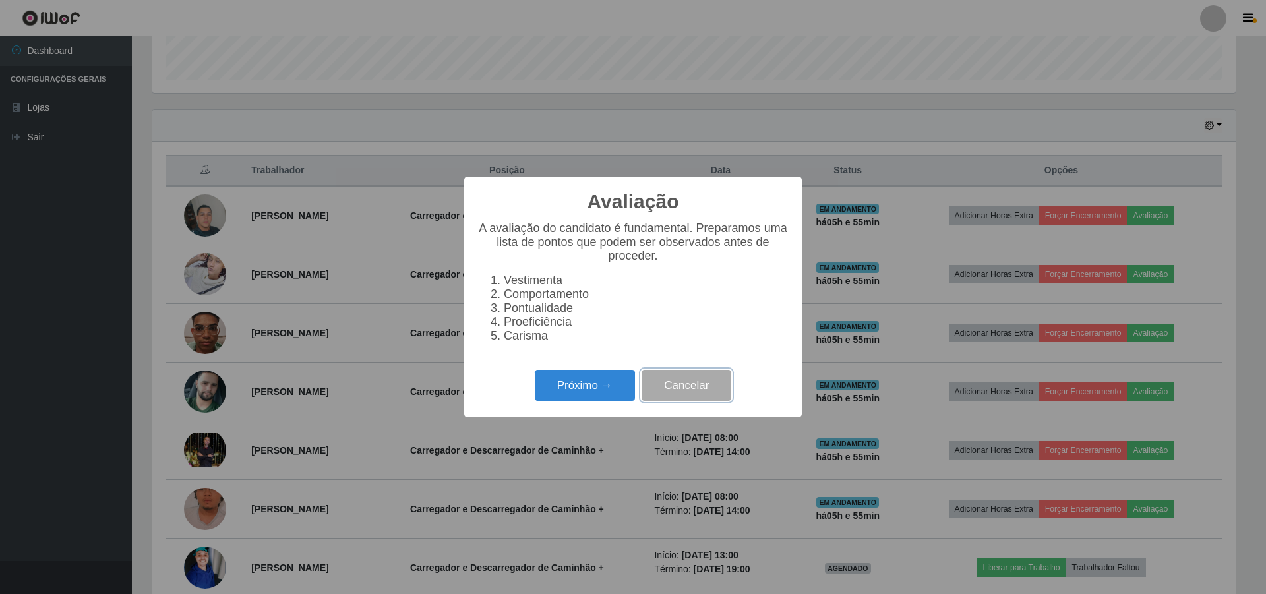
drag, startPoint x: 691, startPoint y: 390, endPoint x: 727, endPoint y: 380, distance: 36.8
click at [691, 390] on button "Cancelar" at bounding box center [687, 385] width 90 height 31
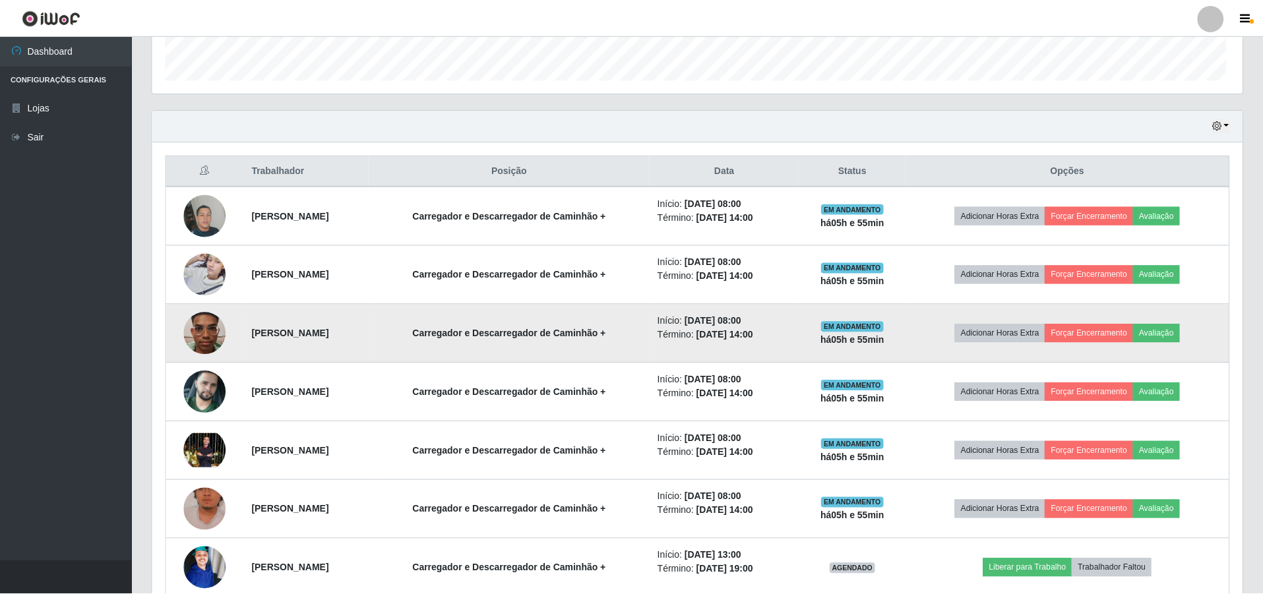
scroll to position [274, 1090]
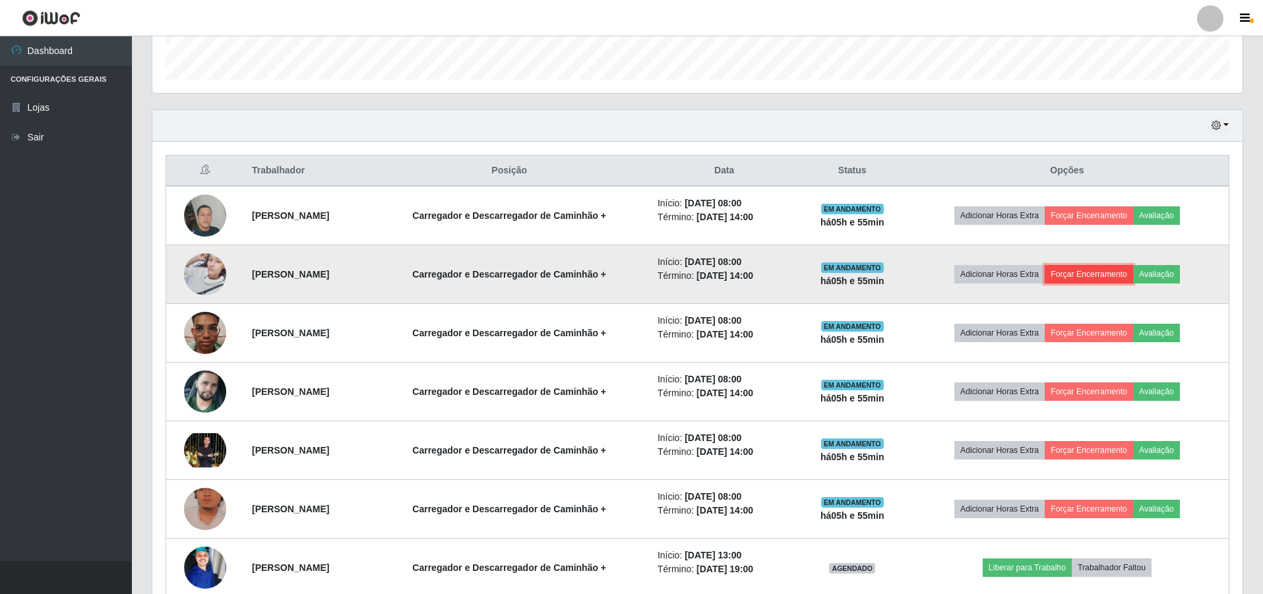
click at [1122, 271] on button "Forçar Encerramento" at bounding box center [1088, 274] width 88 height 18
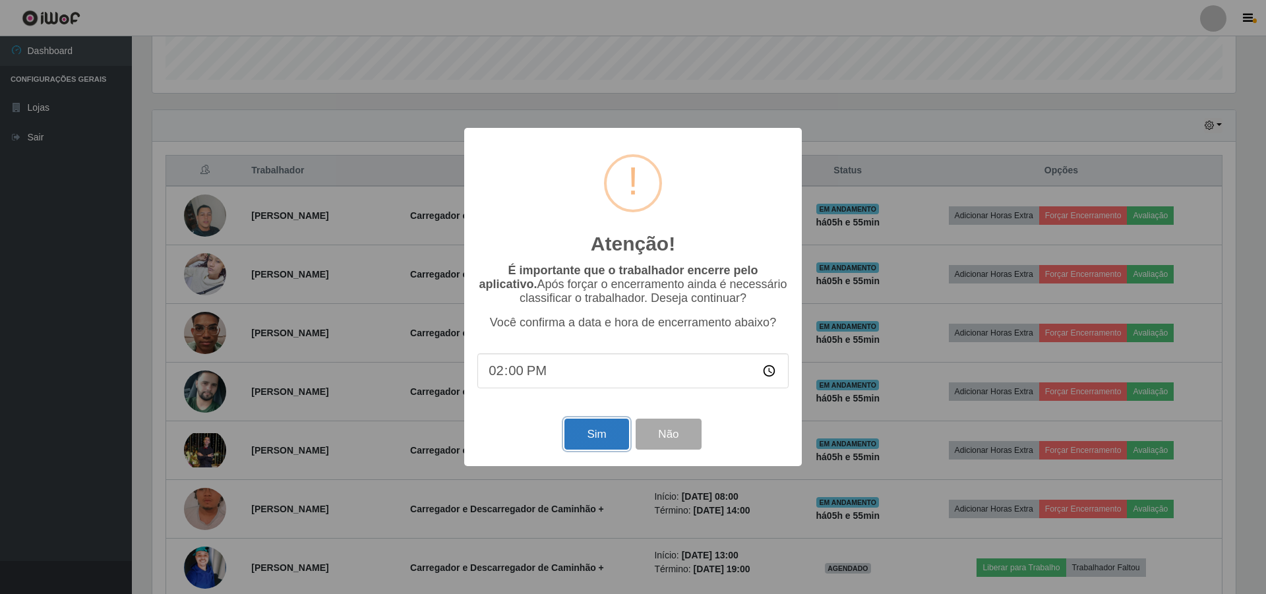
click at [600, 435] on button "Sim" at bounding box center [596, 434] width 64 height 31
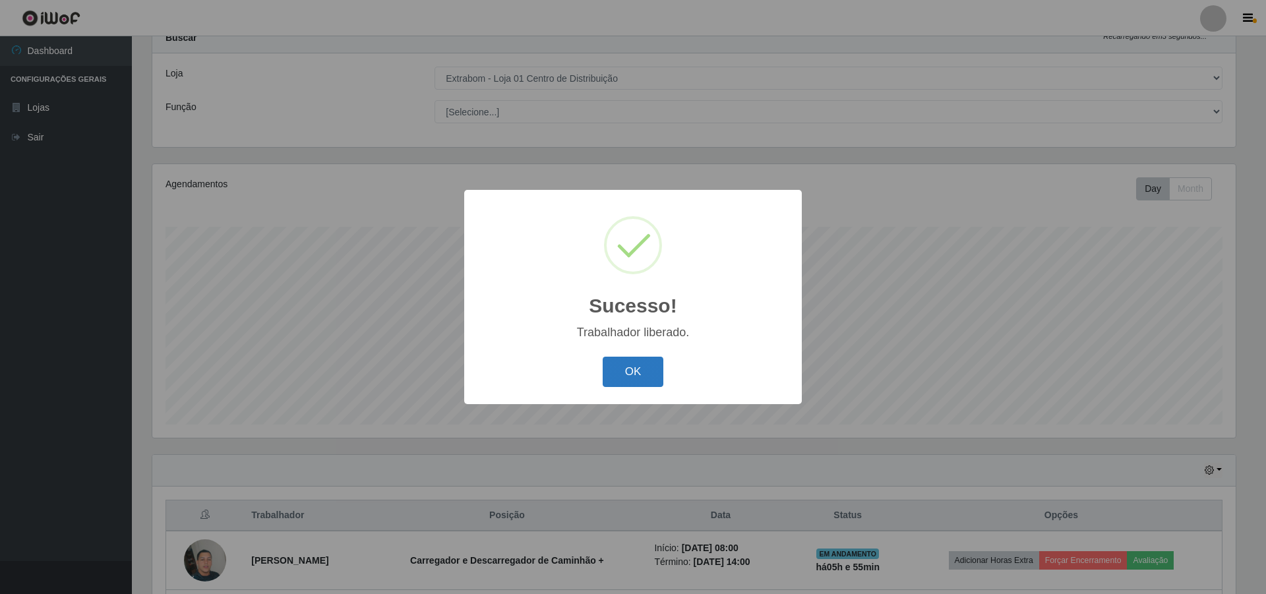
click at [640, 362] on button "OK" at bounding box center [633, 372] width 61 height 31
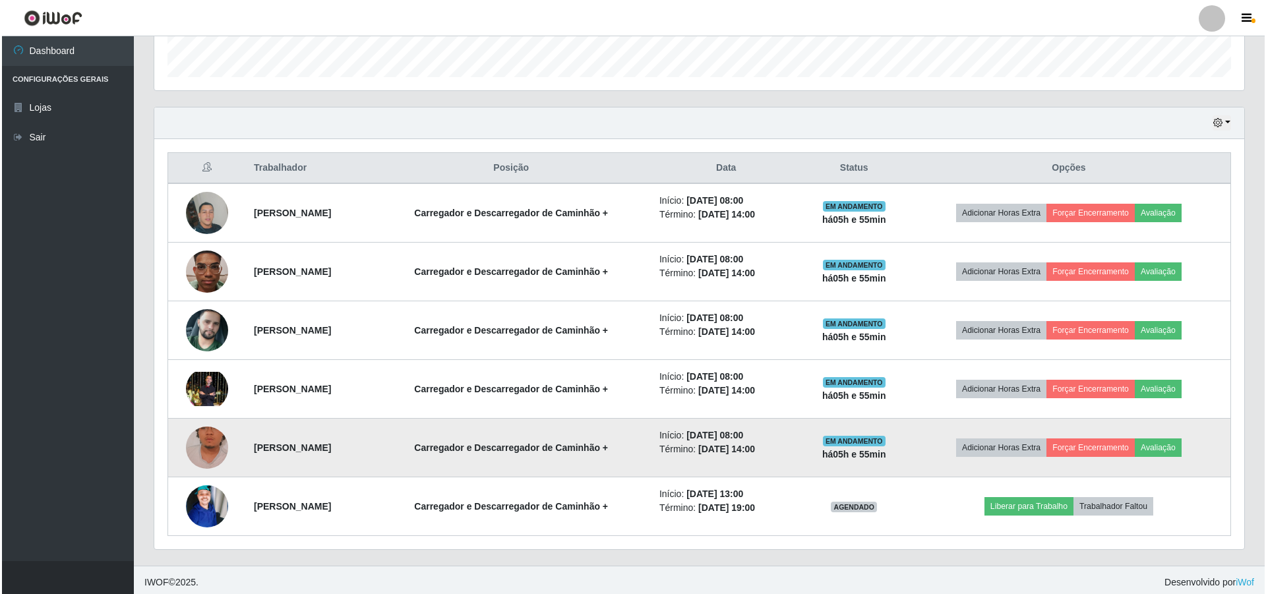
scroll to position [399, 0]
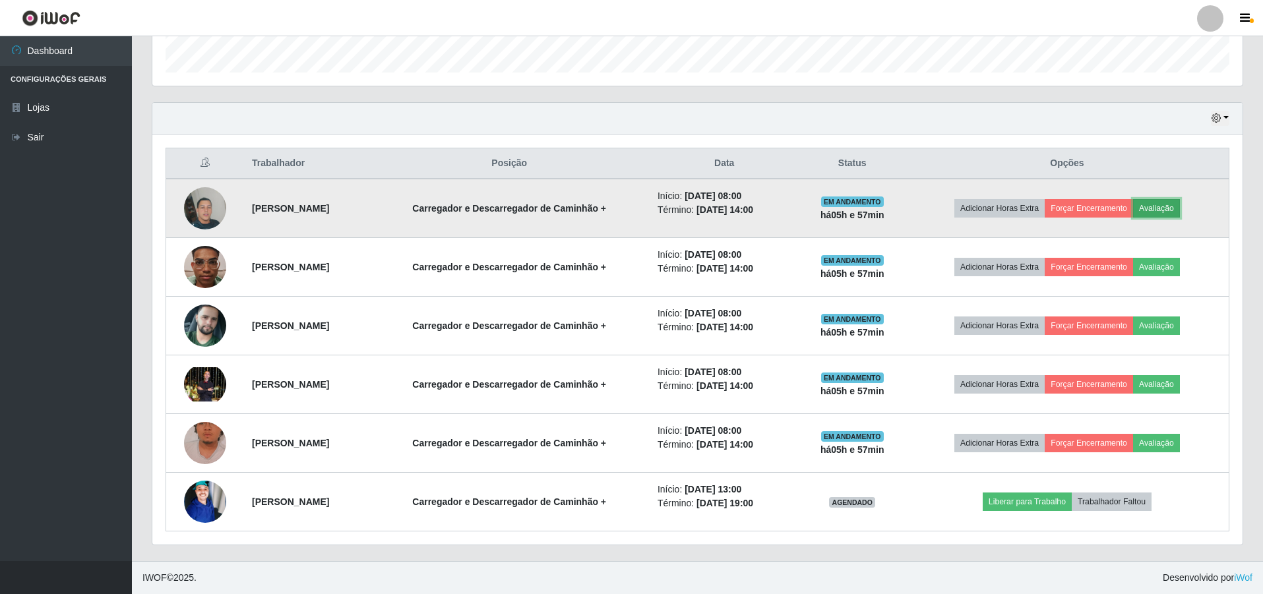
click at [1175, 208] on button "Avaliação" at bounding box center [1156, 208] width 47 height 18
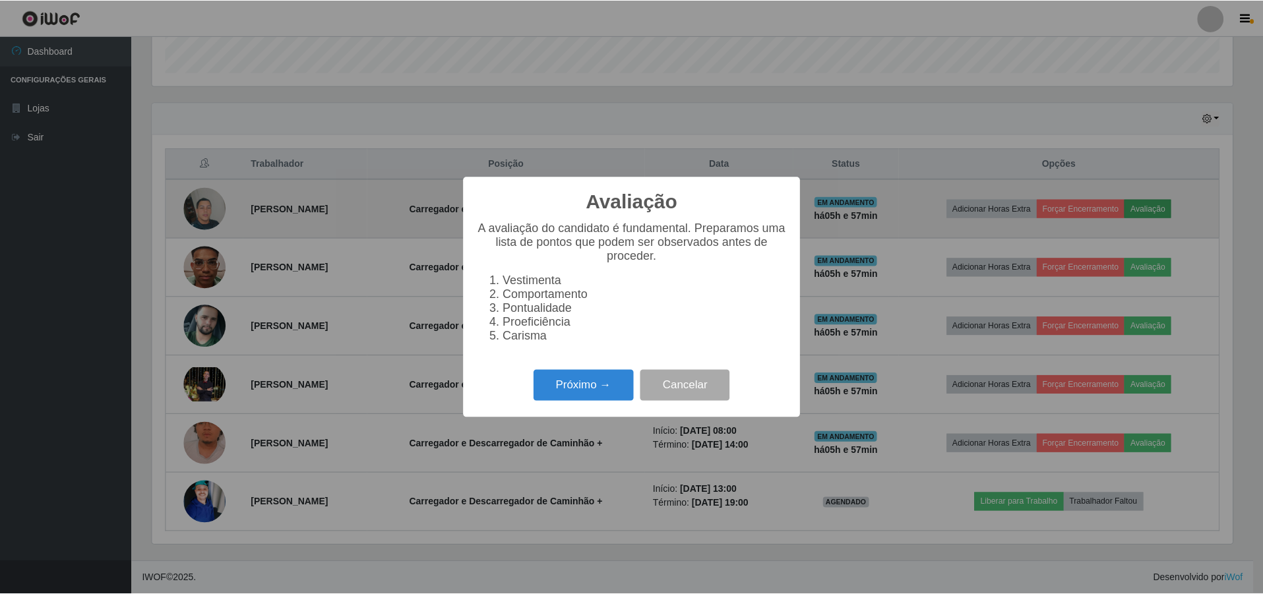
scroll to position [274, 1083]
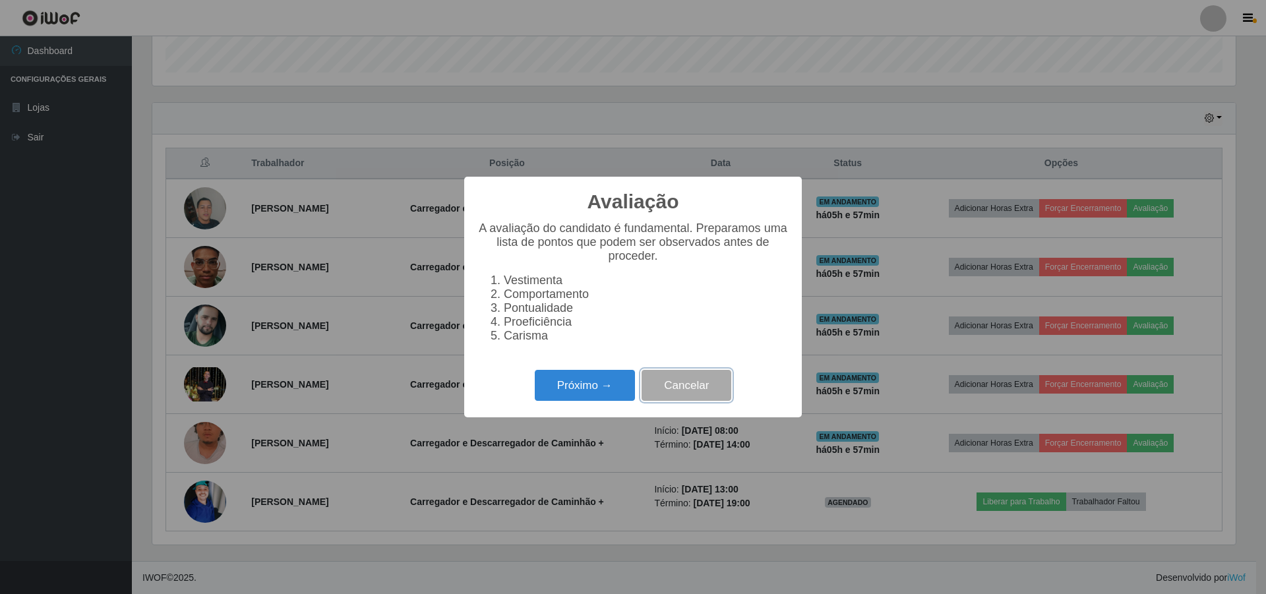
drag, startPoint x: 702, startPoint y: 388, endPoint x: 746, endPoint y: 374, distance: 47.1
click at [706, 388] on button "Cancelar" at bounding box center [687, 385] width 90 height 31
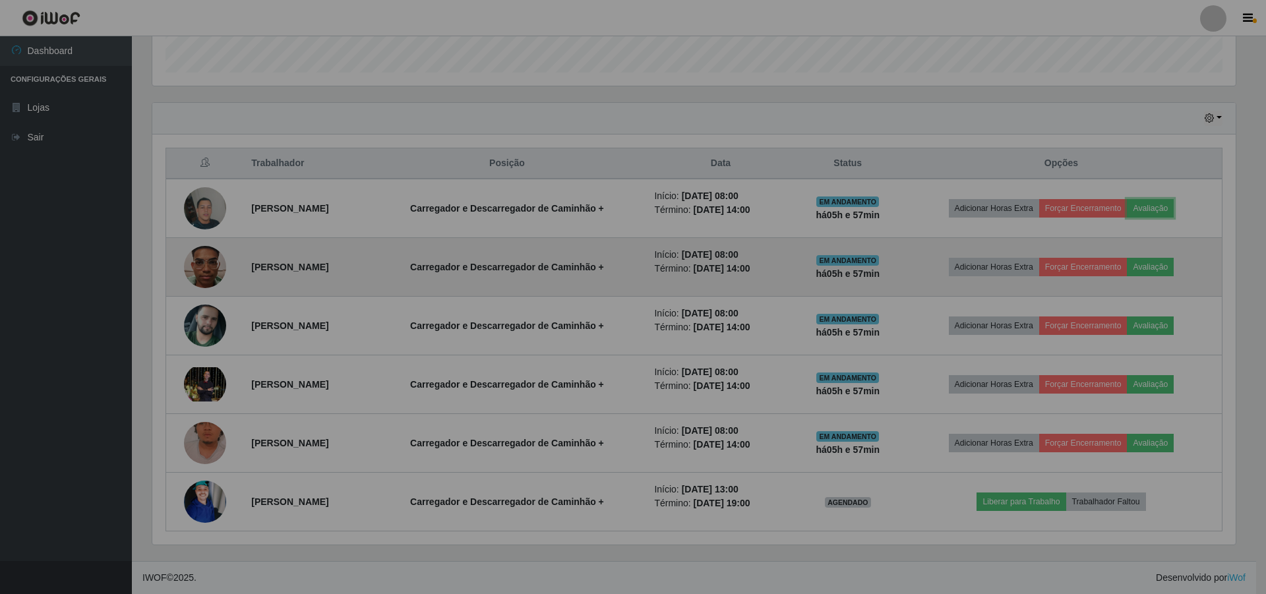
scroll to position [274, 1090]
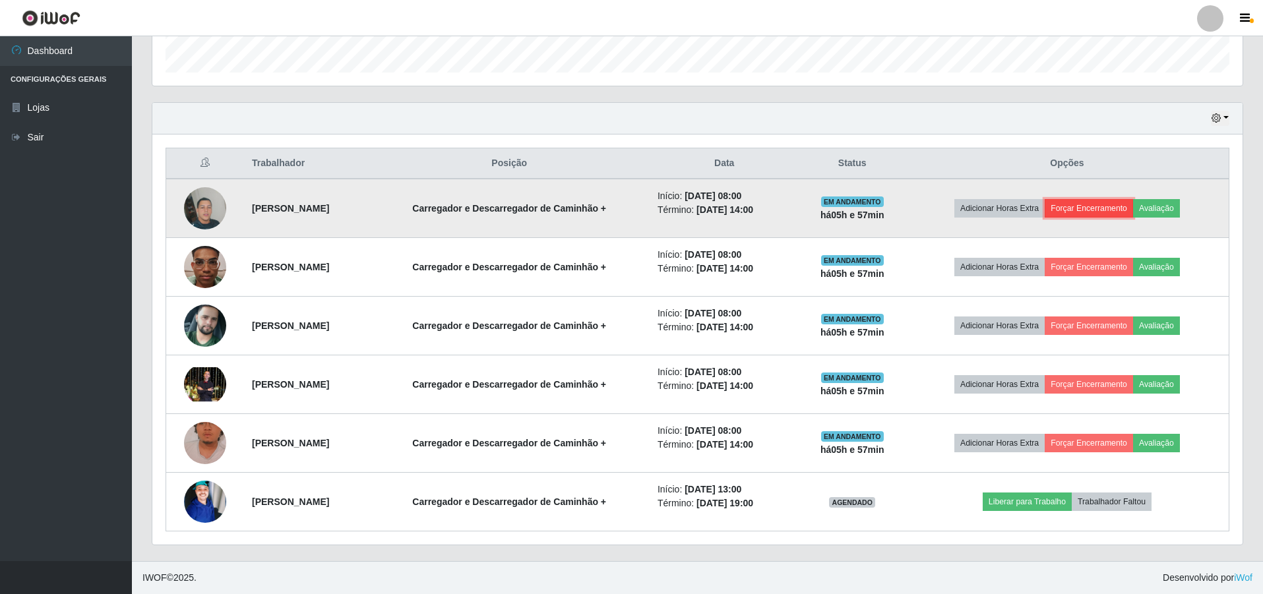
click at [1103, 206] on button "Forçar Encerramento" at bounding box center [1088, 208] width 88 height 18
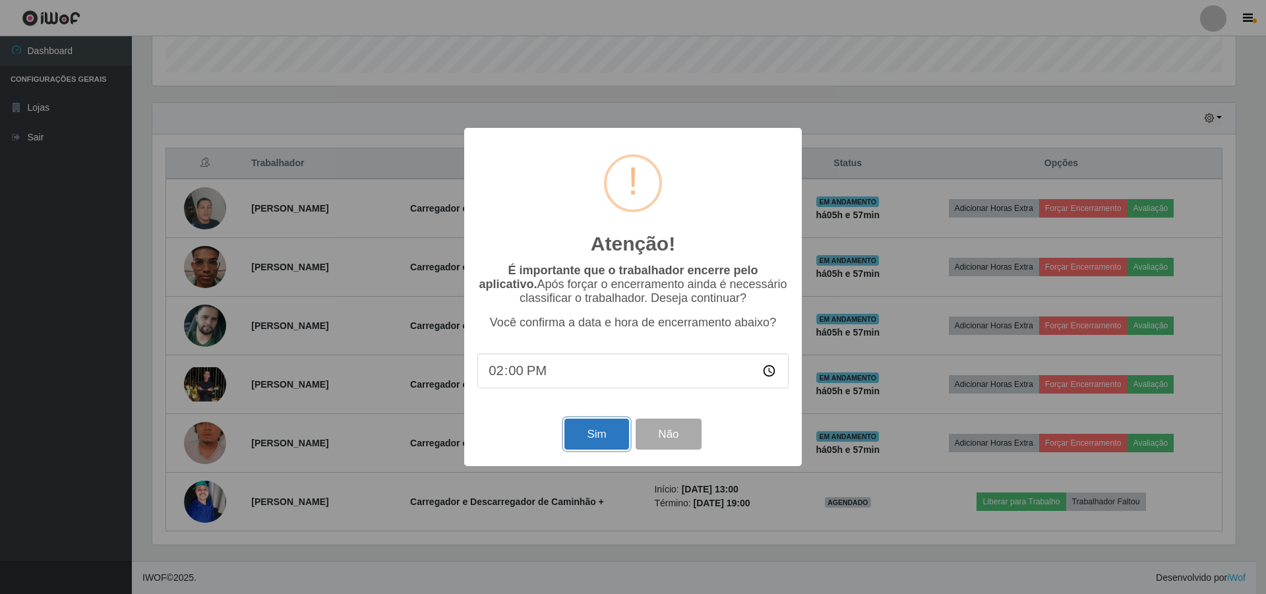
click at [595, 437] on button "Sim" at bounding box center [596, 434] width 64 height 31
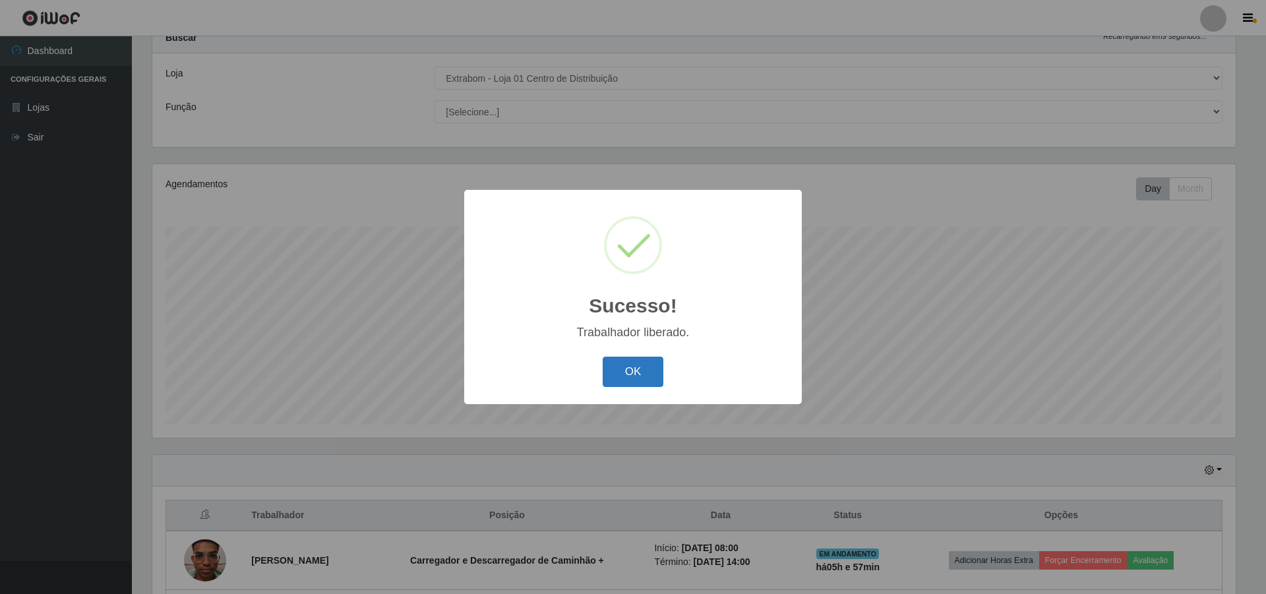
click at [623, 376] on button "OK" at bounding box center [633, 372] width 61 height 31
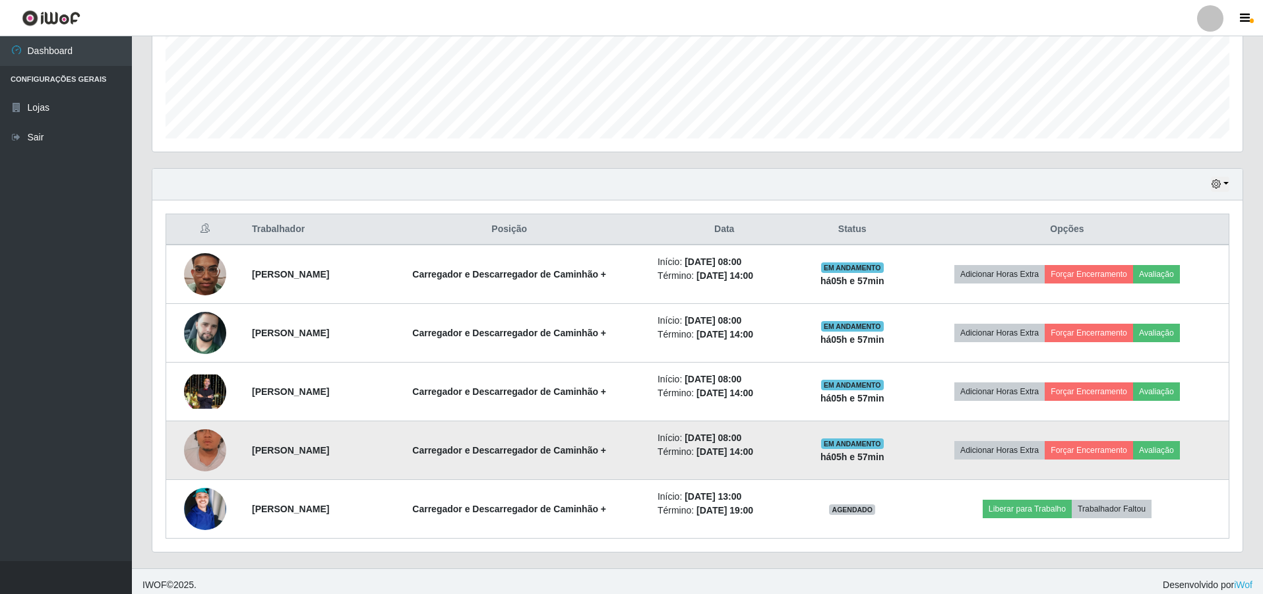
scroll to position [340, 0]
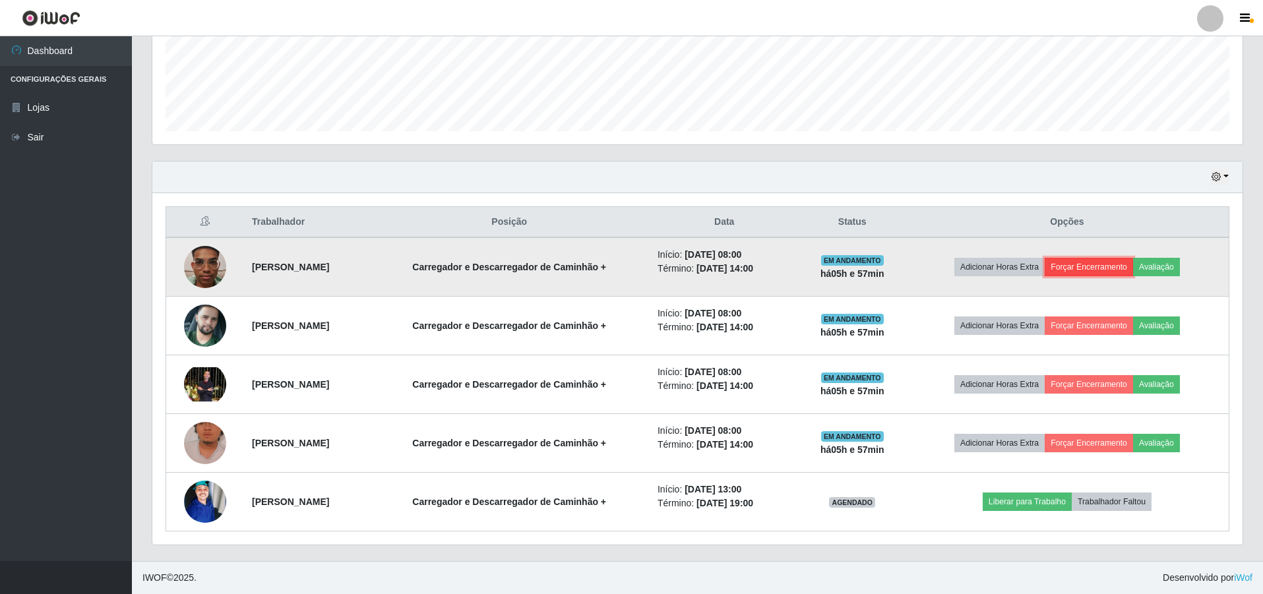
click at [1098, 264] on button "Forçar Encerramento" at bounding box center [1088, 267] width 88 height 18
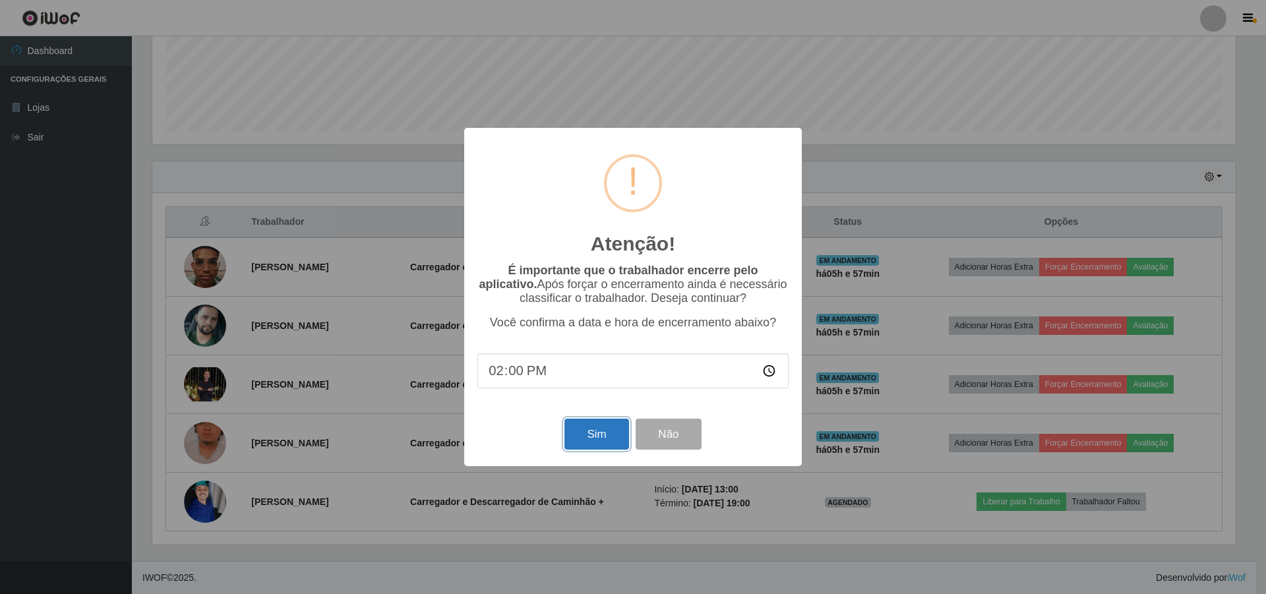
click at [601, 433] on button "Sim" at bounding box center [596, 434] width 64 height 31
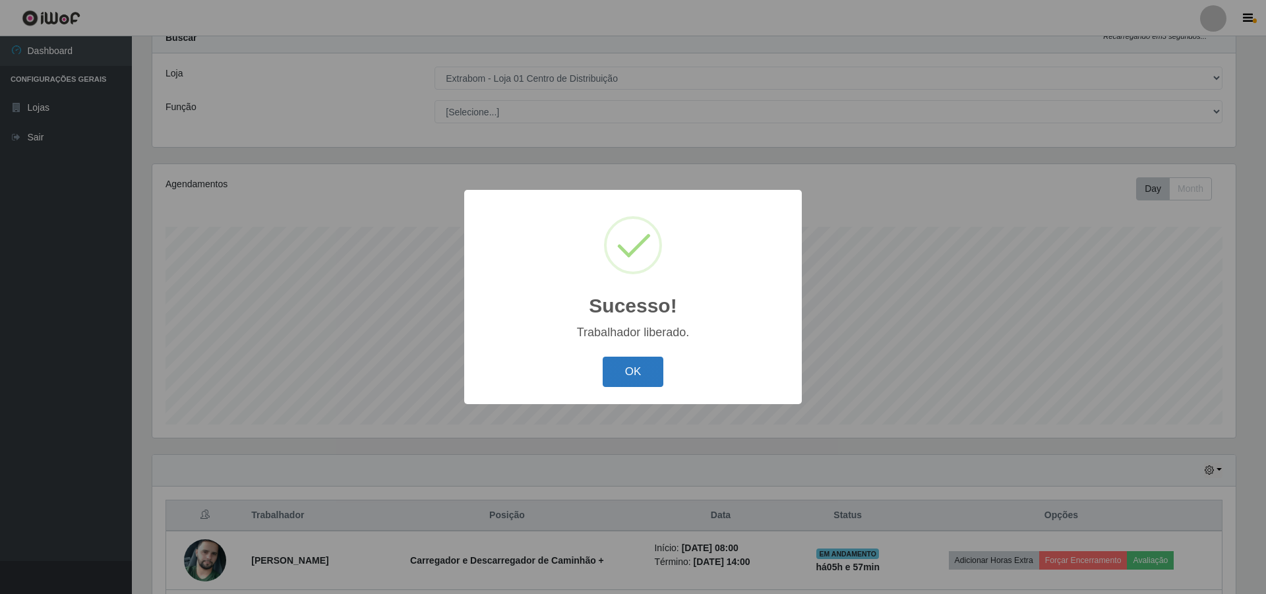
click at [642, 365] on button "OK" at bounding box center [633, 372] width 61 height 31
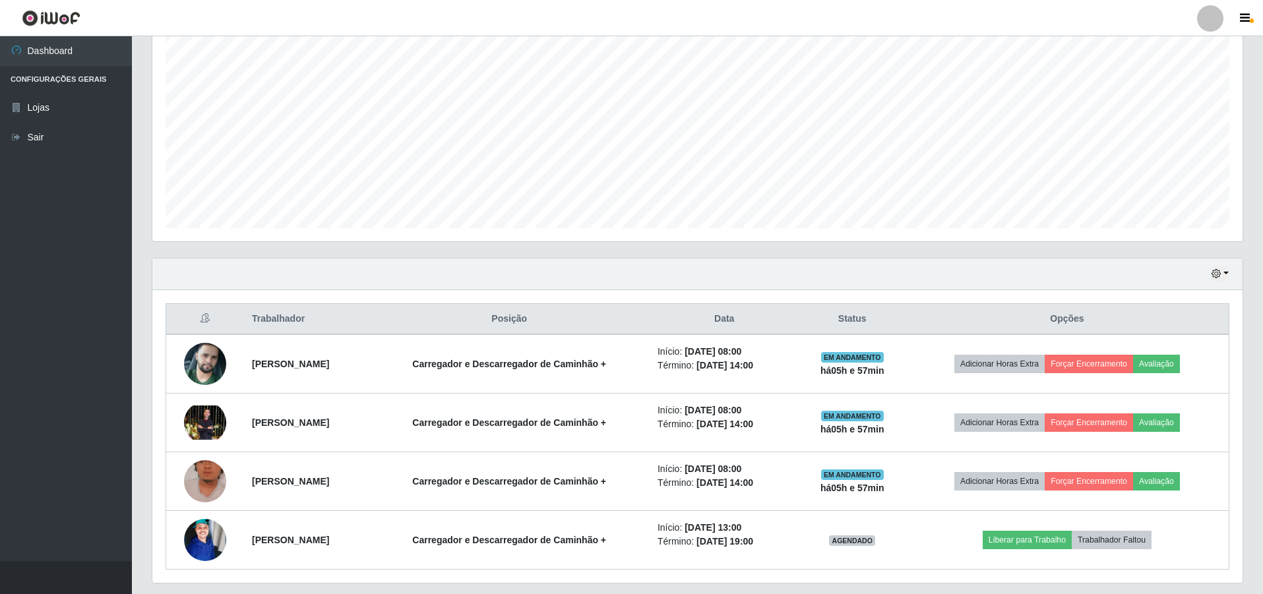
scroll to position [282, 0]
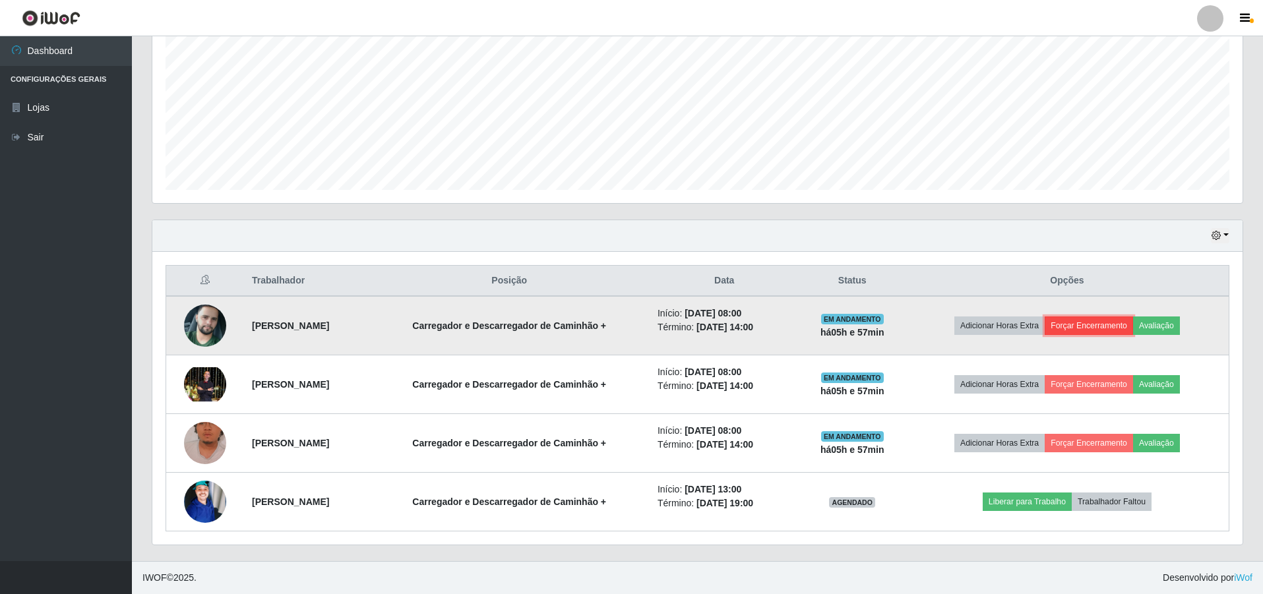
click at [1108, 323] on button "Forçar Encerramento" at bounding box center [1088, 325] width 88 height 18
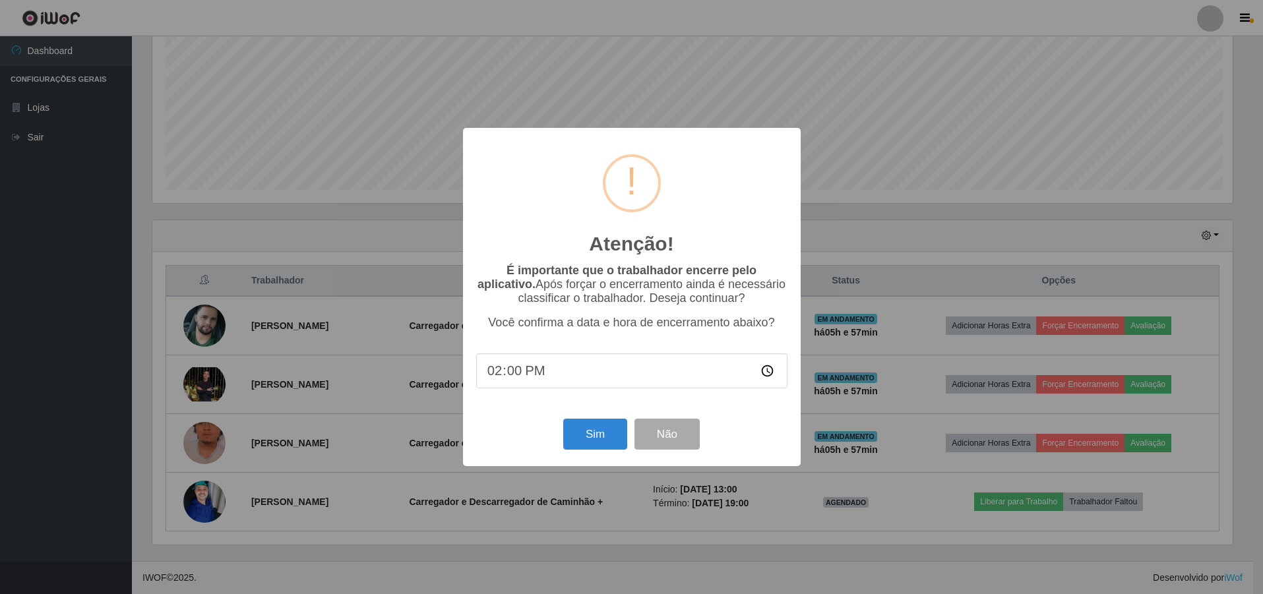
scroll to position [274, 1083]
click at [595, 445] on button "Sim" at bounding box center [596, 434] width 64 height 31
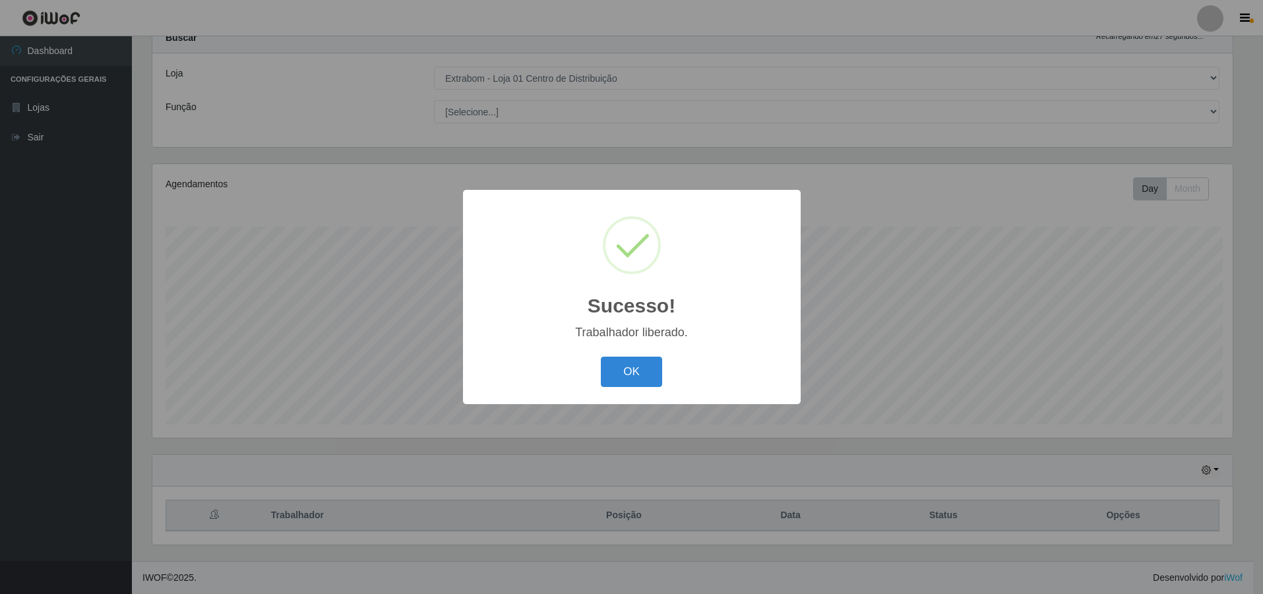
scroll to position [0, 0]
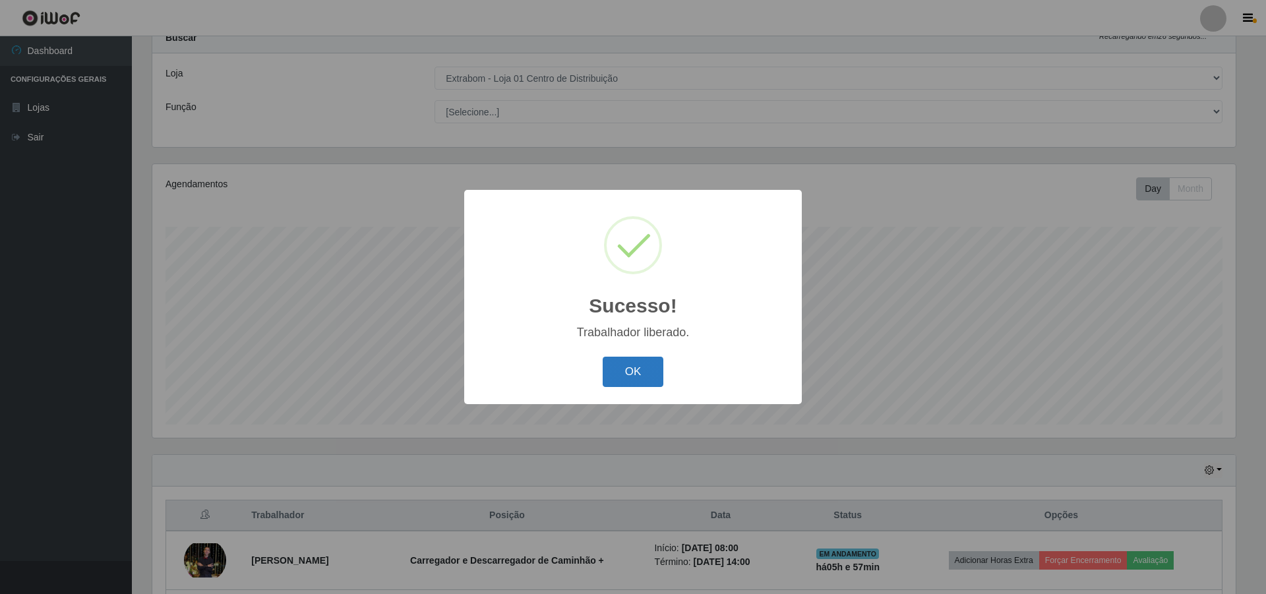
click at [626, 374] on button "OK" at bounding box center [633, 372] width 61 height 31
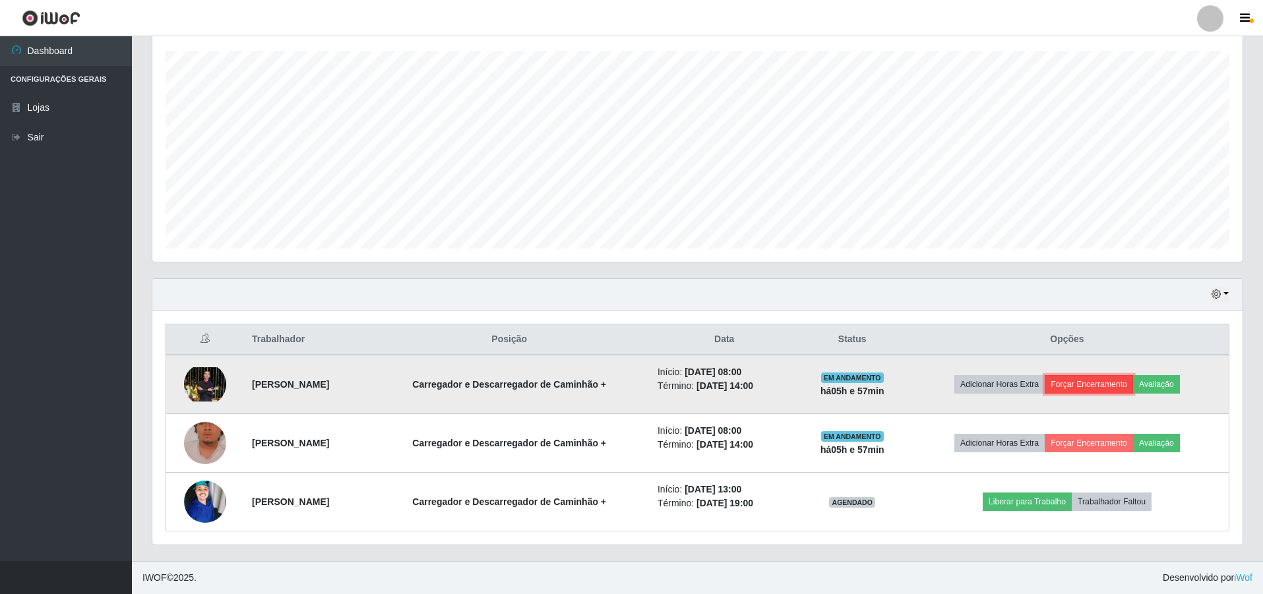
click at [1074, 386] on button "Forçar Encerramento" at bounding box center [1088, 384] width 88 height 18
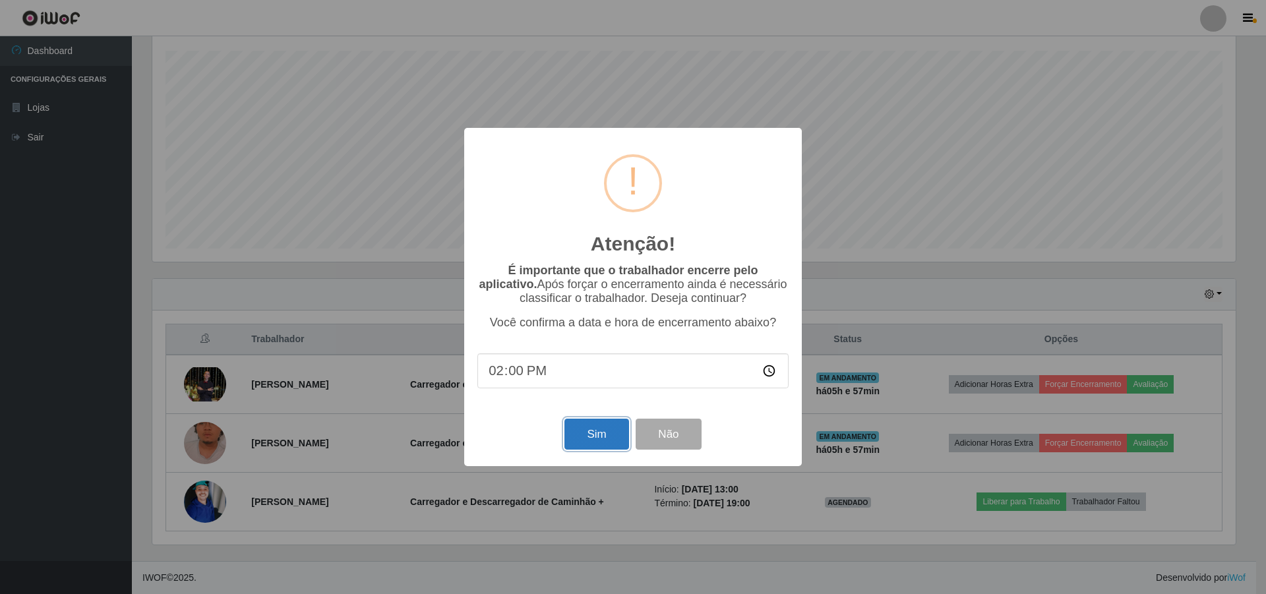
click at [617, 438] on button "Sim" at bounding box center [596, 434] width 64 height 31
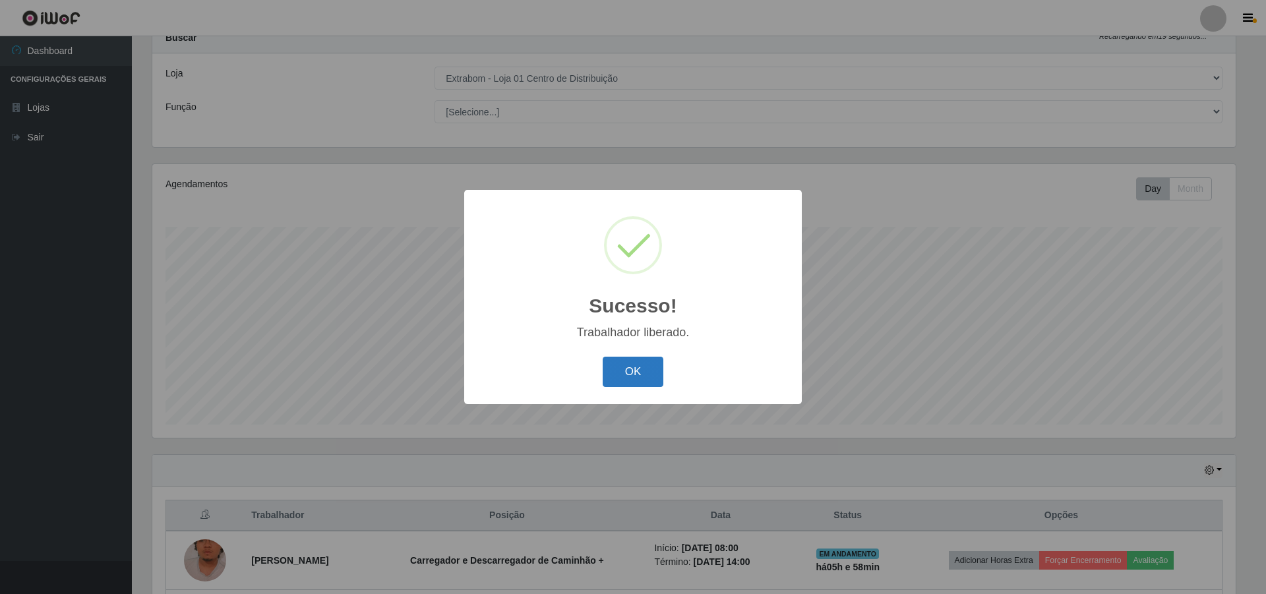
click at [627, 376] on button "OK" at bounding box center [633, 372] width 61 height 31
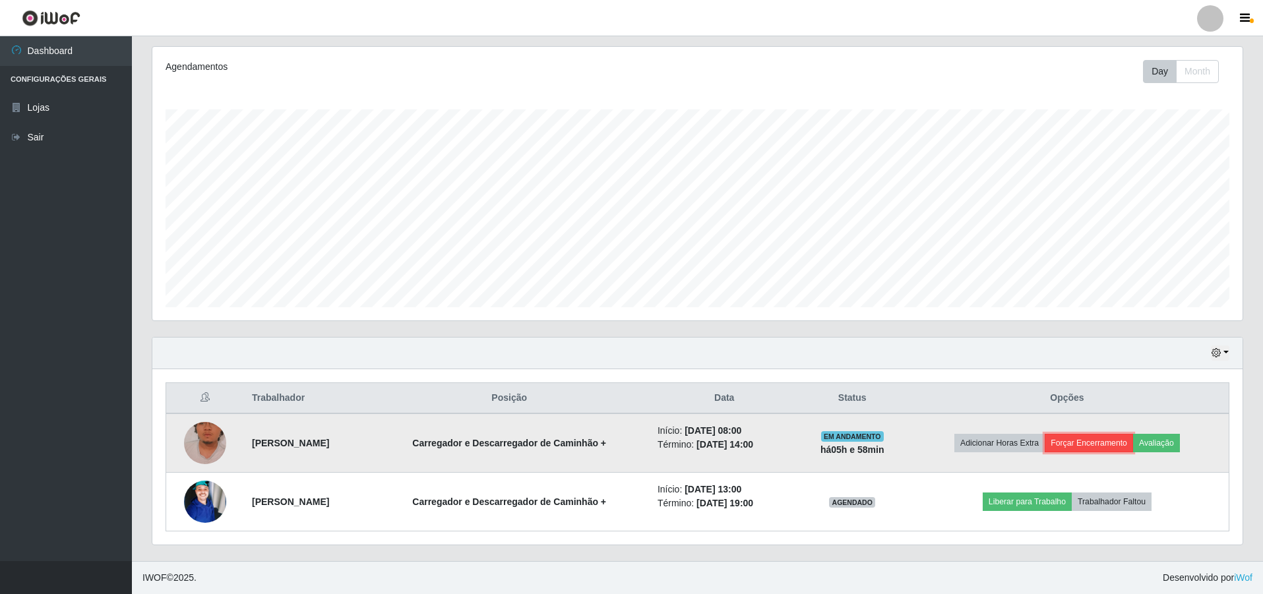
click at [1102, 444] on button "Forçar Encerramento" at bounding box center [1088, 443] width 88 height 18
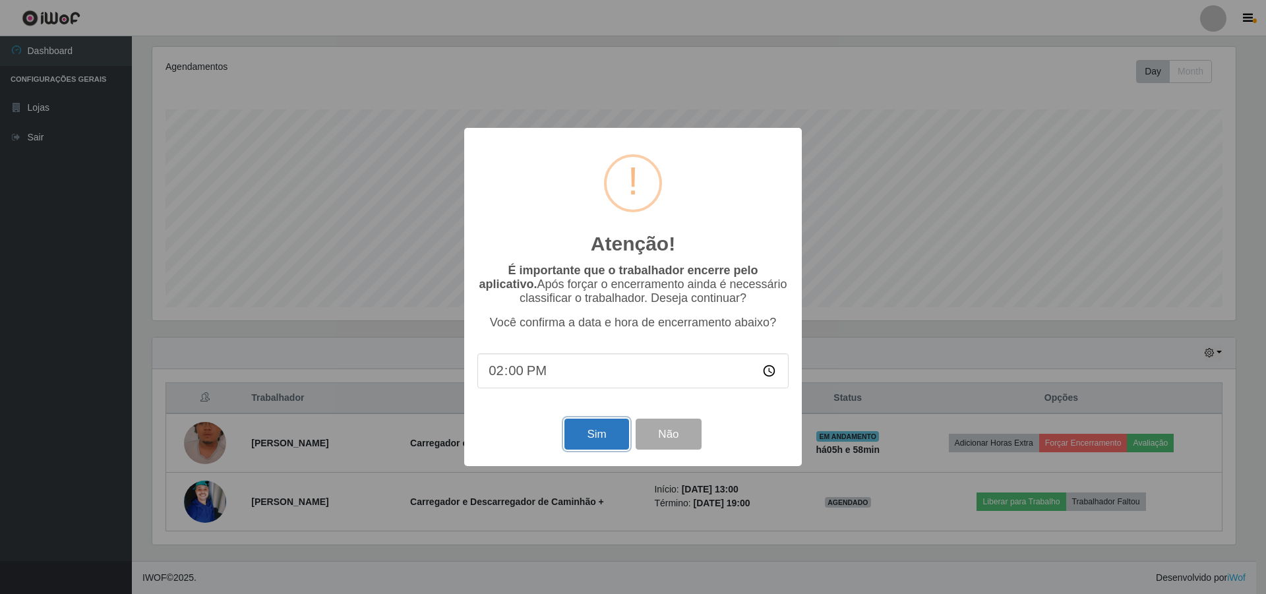
click at [595, 437] on button "Sim" at bounding box center [596, 434] width 64 height 31
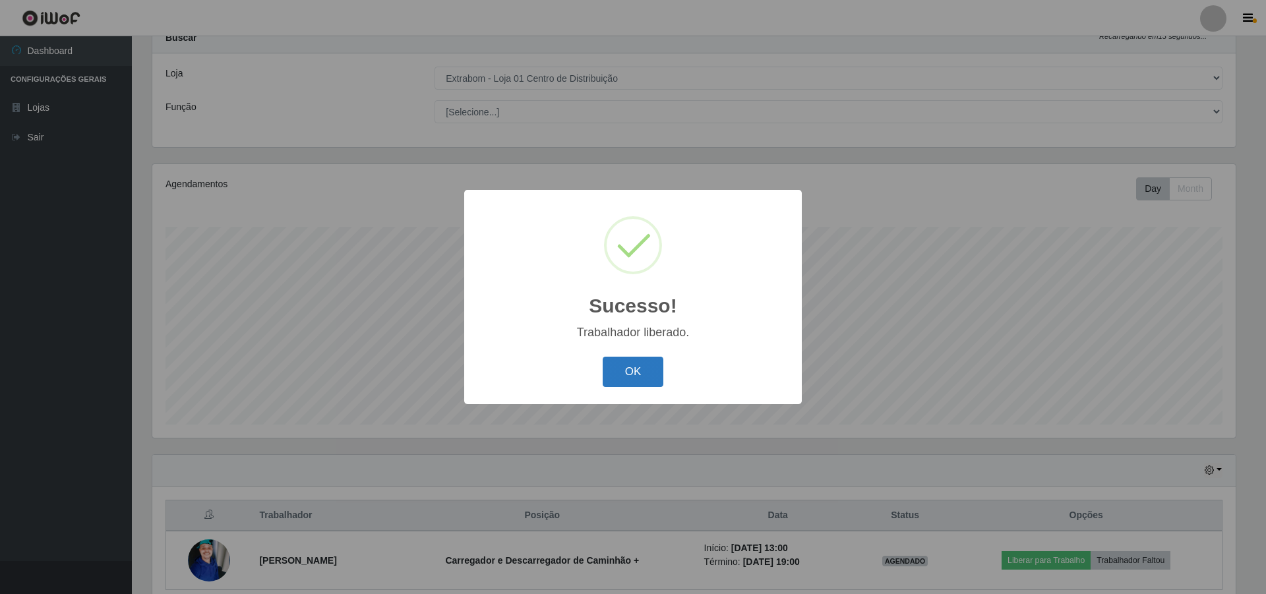
click at [631, 369] on button "OK" at bounding box center [633, 372] width 61 height 31
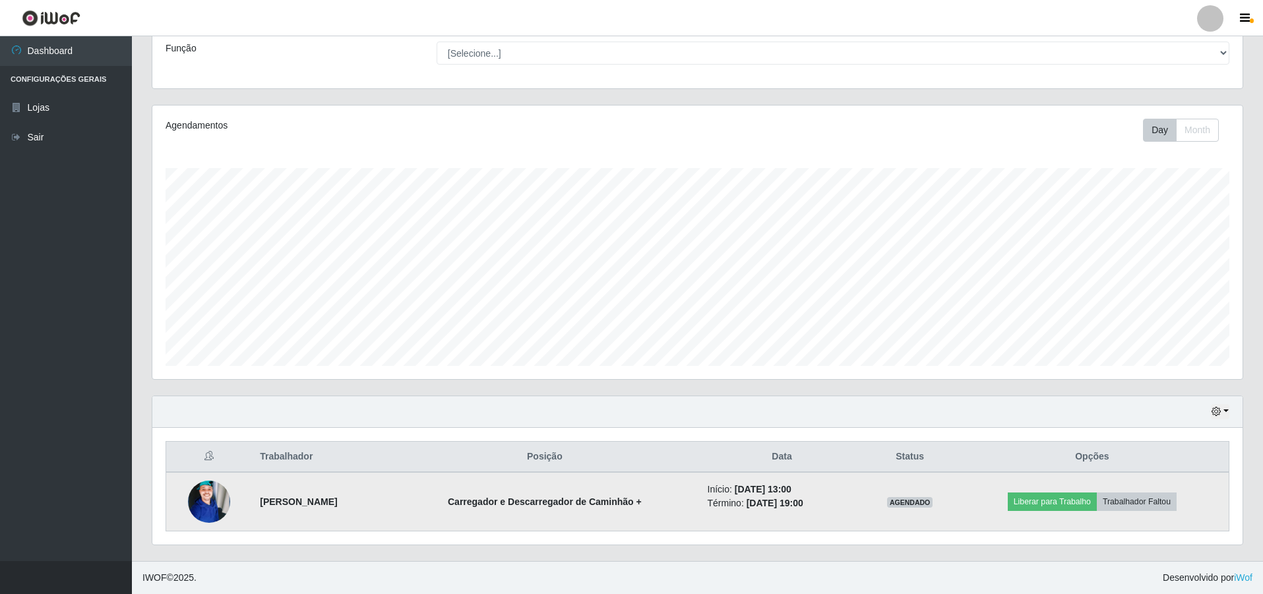
click at [209, 496] on img at bounding box center [209, 501] width 42 height 75
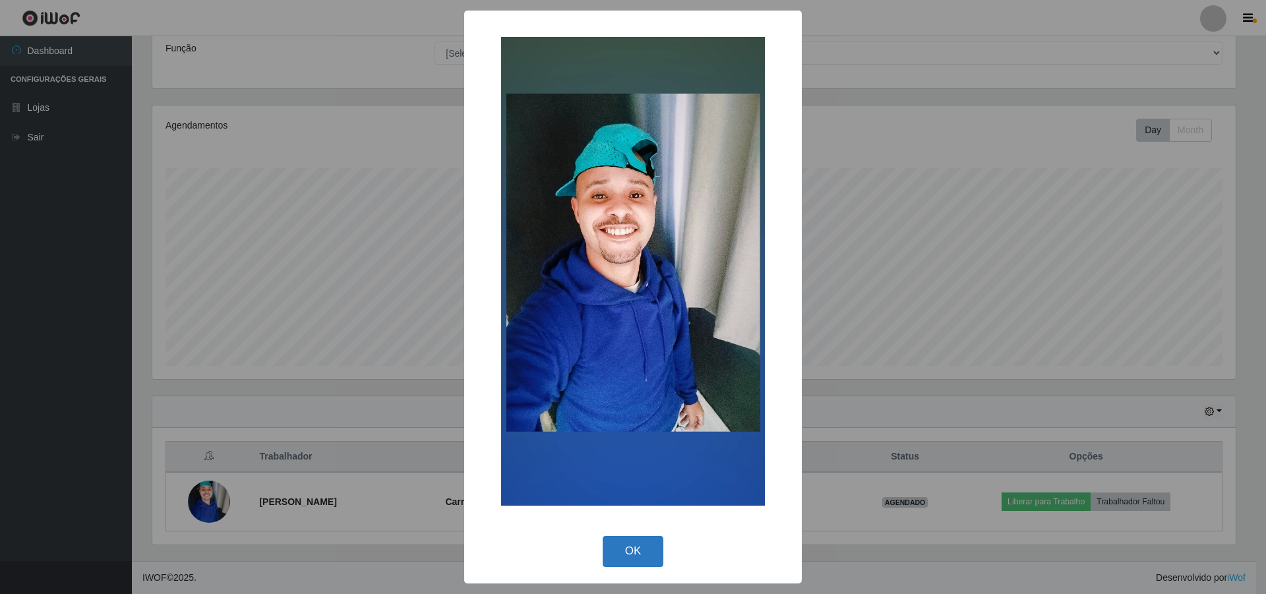
click at [634, 556] on button "OK" at bounding box center [633, 551] width 61 height 31
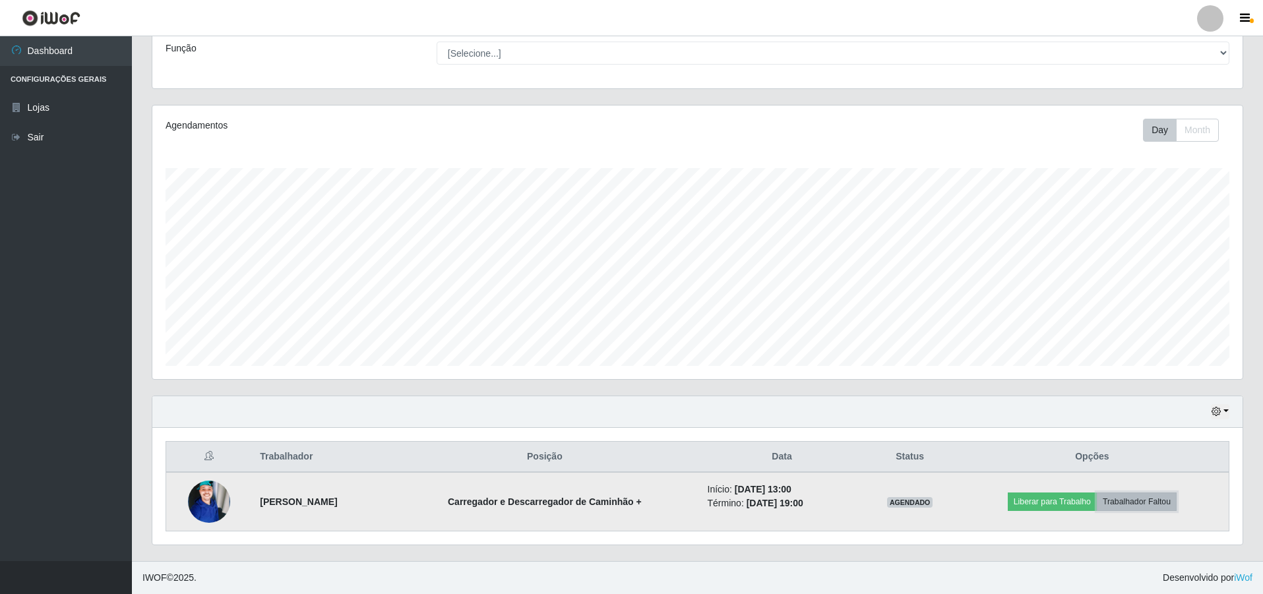
click at [1151, 501] on button "Trabalhador Faltou" at bounding box center [1137, 502] width 80 height 18
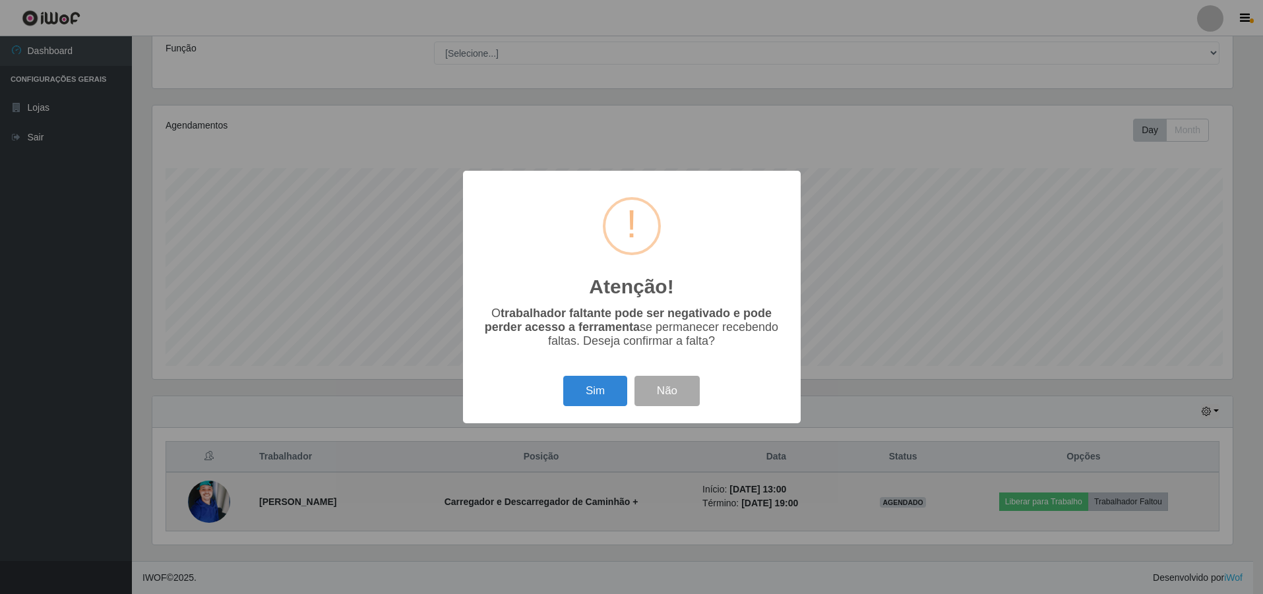
scroll to position [274, 1083]
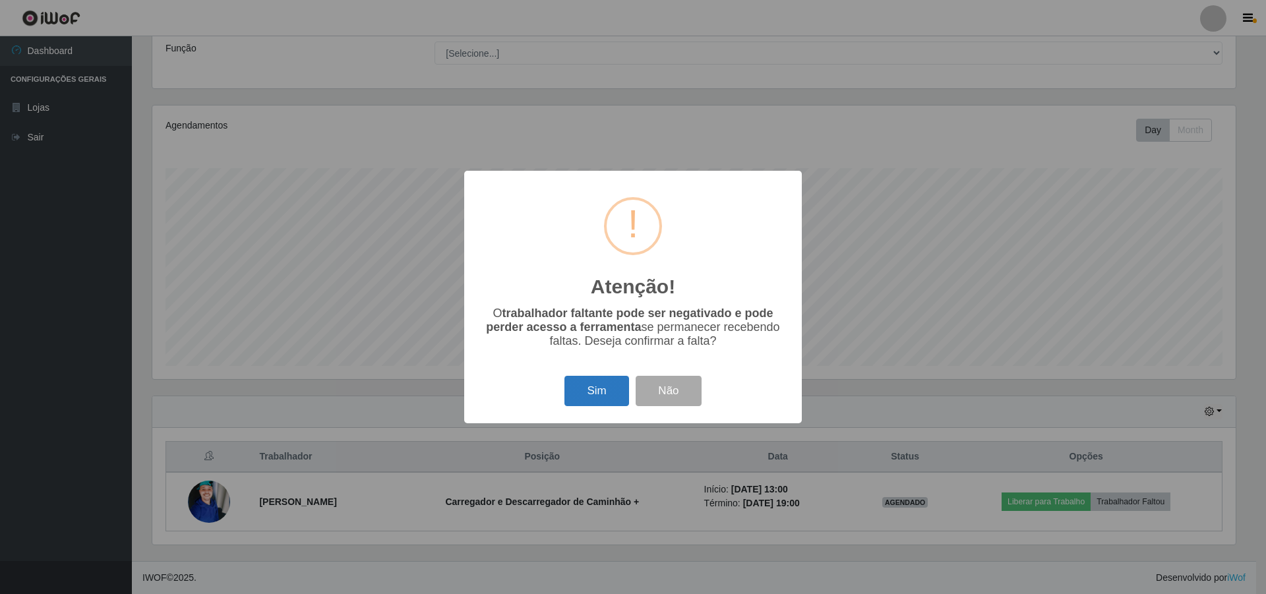
click at [599, 394] on button "Sim" at bounding box center [596, 391] width 64 height 31
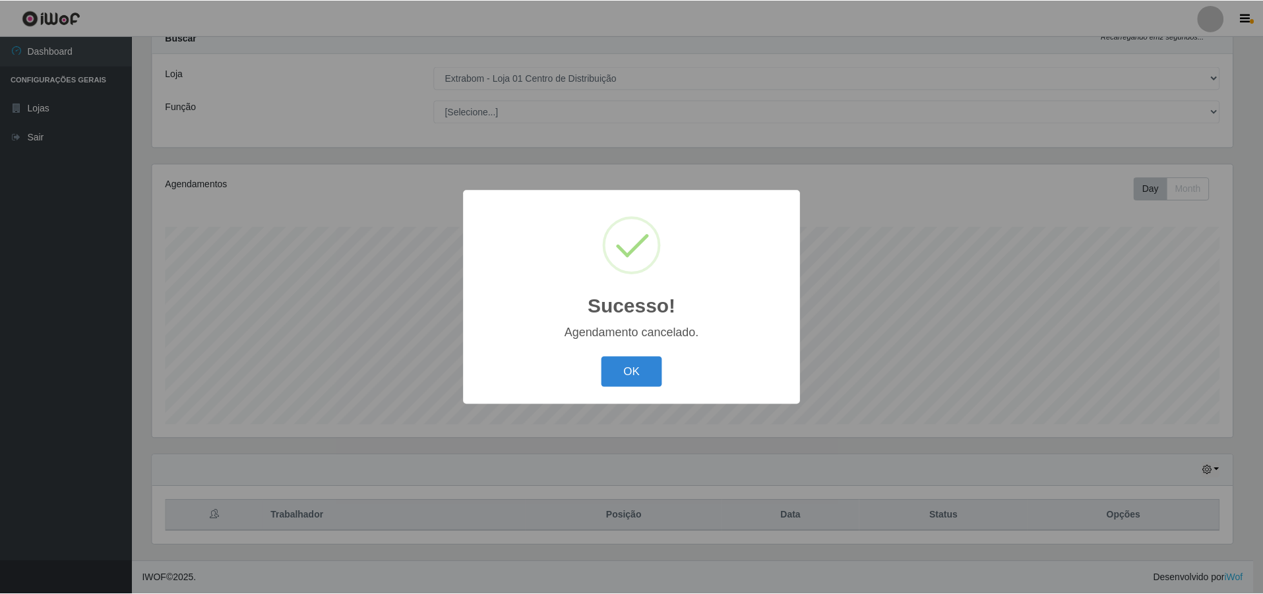
scroll to position [47, 0]
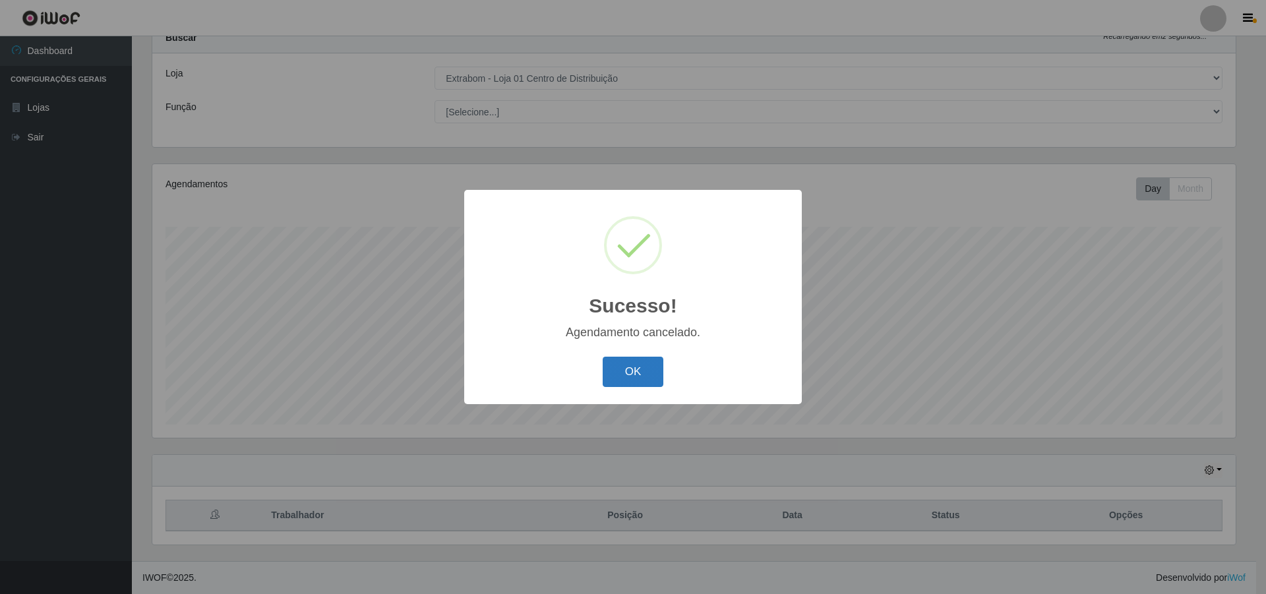
click at [647, 386] on button "OK" at bounding box center [633, 372] width 61 height 31
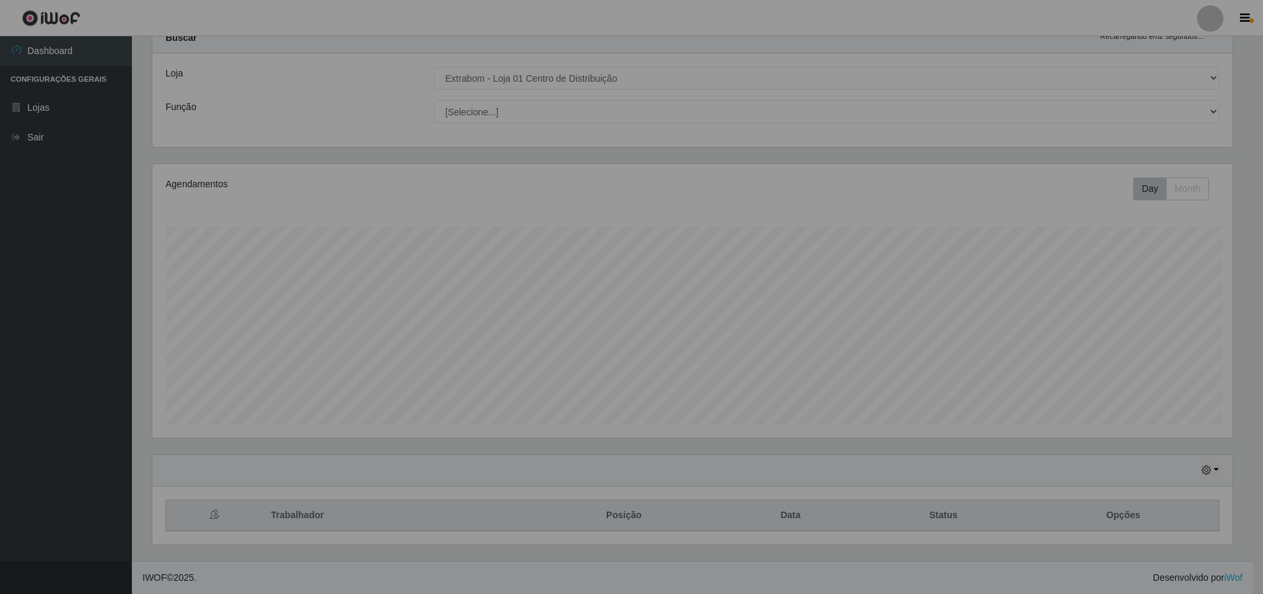
scroll to position [274, 1090]
